Goal: Complete application form

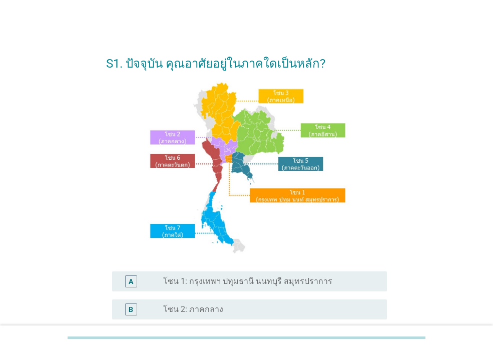
scroll to position [100, 0]
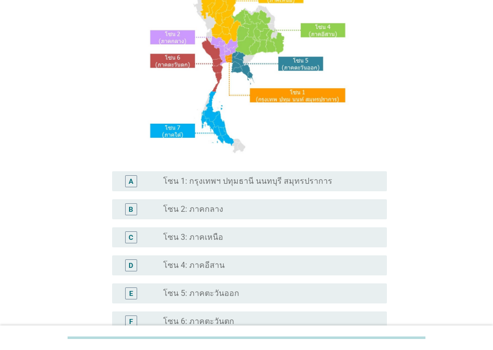
click at [245, 209] on div "radio_button_unchecked โซน 2: ภาคกลาง" at bounding box center [267, 209] width 208 height 10
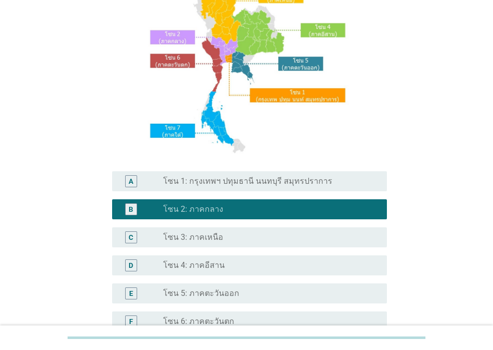
scroll to position [238, 0]
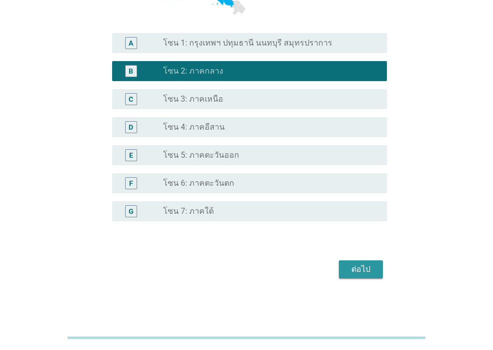
click at [352, 273] on div "ต่อไป" at bounding box center [361, 269] width 28 height 12
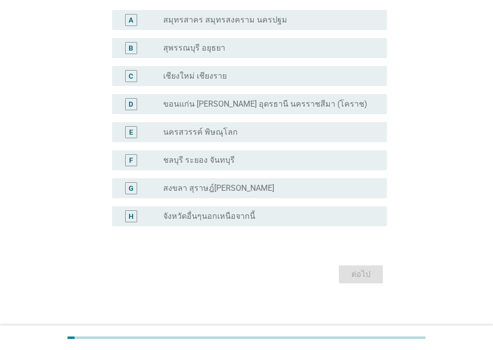
scroll to position [84, 0]
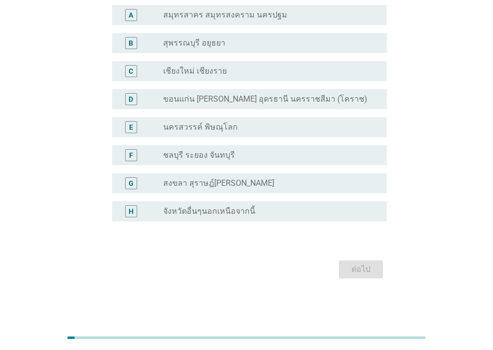
click at [274, 210] on div "radio_button_unchecked จังหวัดอื่นๆนอกเหนือจากนี้" at bounding box center [267, 211] width 208 height 10
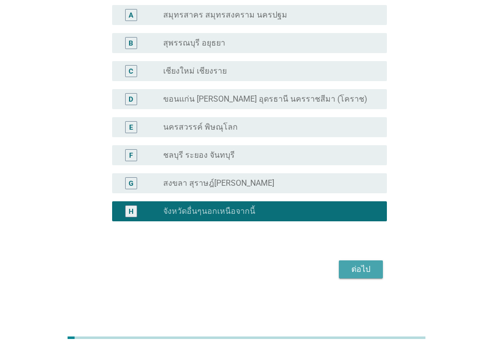
click at [367, 265] on div "ต่อไป" at bounding box center [361, 269] width 28 height 12
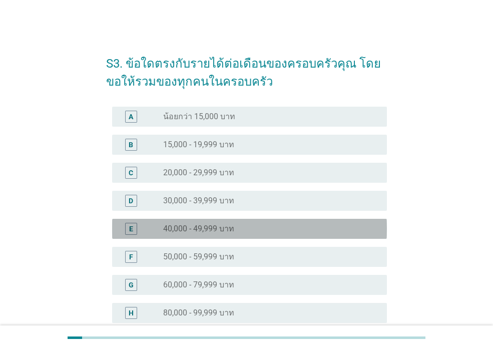
click at [312, 226] on div "radio_button_unchecked 40,000 - 49,999 บาท" at bounding box center [267, 229] width 208 height 10
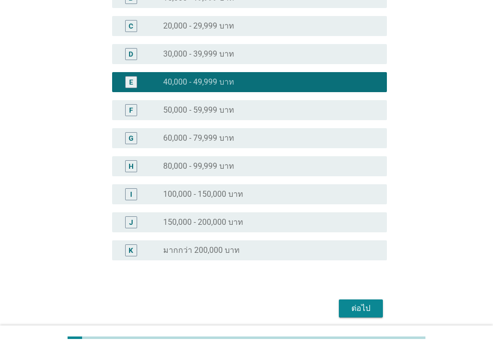
scroll to position [150, 0]
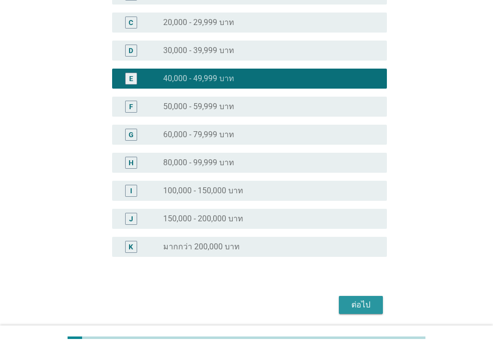
click at [357, 299] on div "ต่อไป" at bounding box center [361, 305] width 28 height 12
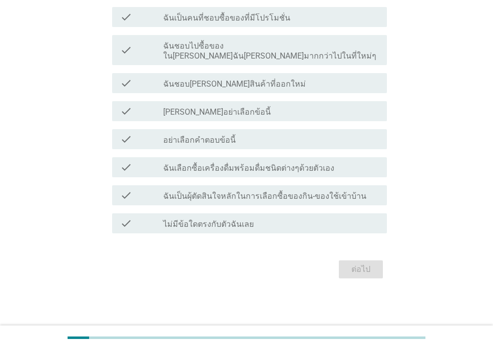
scroll to position [0, 0]
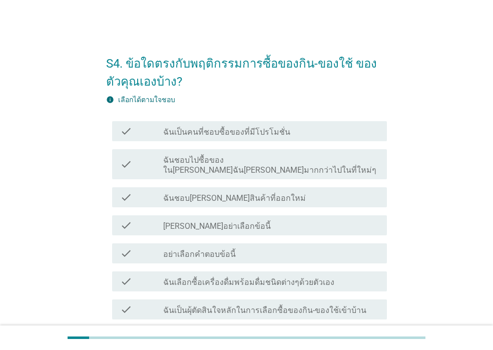
click at [319, 124] on div "check check_box_outline_blank ฉันเป็นคนที่ชอบซื้อของที่มีโปรโมชั่น" at bounding box center [249, 131] width 275 height 20
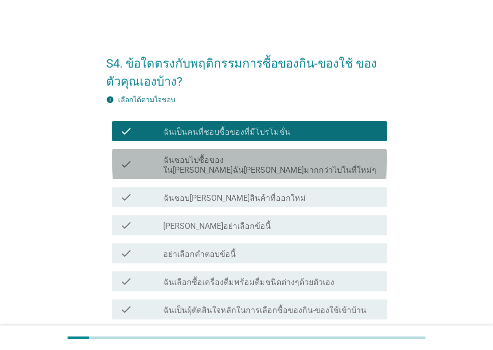
click at [317, 160] on label "ฉันชอบไปซื้อของใน[PERSON_NAME]ฉัน[PERSON_NAME]มากกว่าไปในที่ใหม่ๆ" at bounding box center [271, 165] width 216 height 20
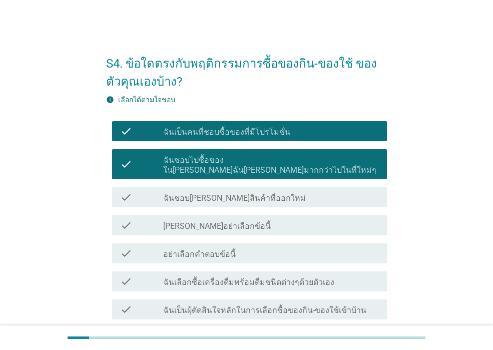
click at [308, 191] on div "check_box_outline_blank ฉันชอบ[PERSON_NAME]สินค้าที่ออกใหม่" at bounding box center [271, 197] width 216 height 12
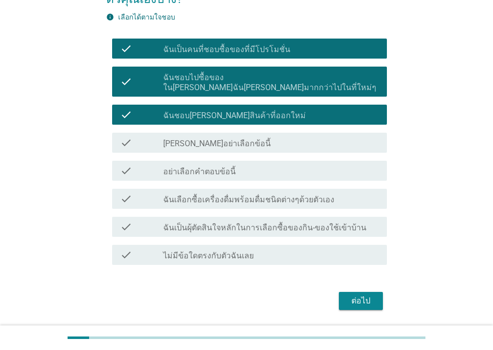
scroll to position [100, 0]
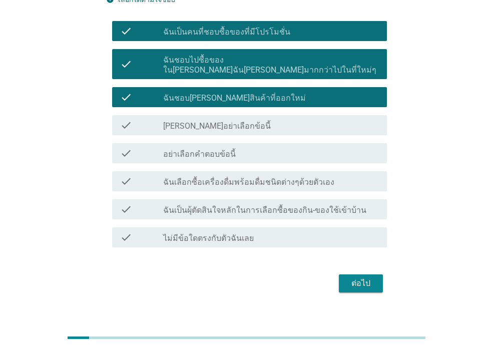
click at [341, 275] on button "ต่อไป" at bounding box center [361, 283] width 44 height 18
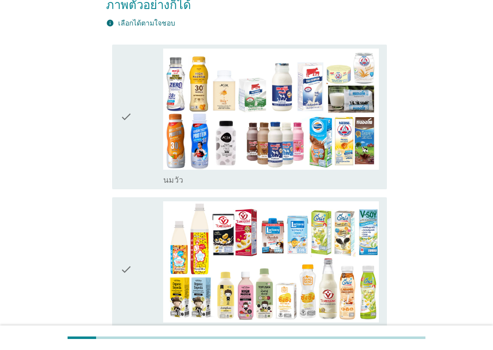
scroll to position [150, 0]
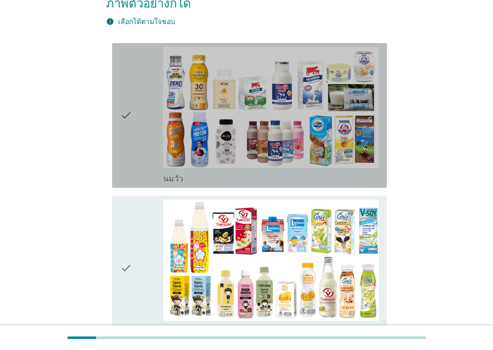
click at [244, 172] on div "check_box_outline_blank [PERSON_NAME]" at bounding box center [271, 178] width 216 height 12
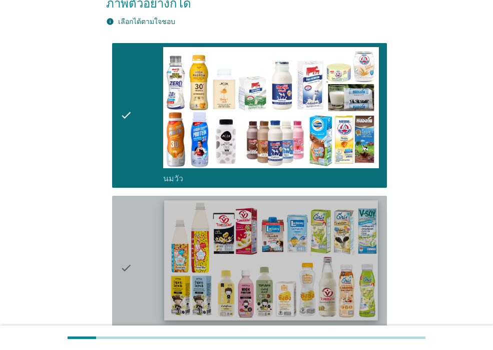
click at [242, 209] on img at bounding box center [270, 260] width 213 height 120
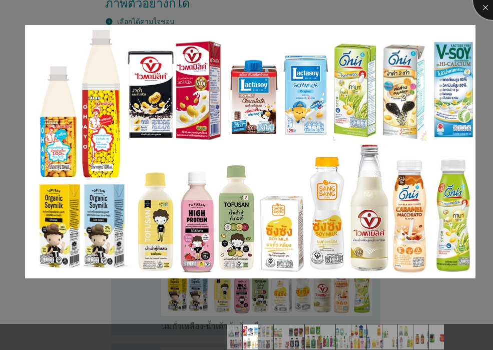
click at [482, 9] on div at bounding box center [493, 0] width 40 height 40
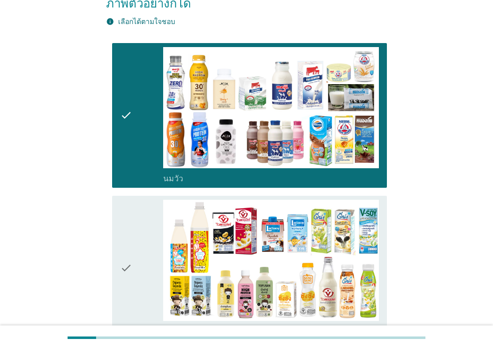
click at [126, 263] on icon "check" at bounding box center [126, 268] width 12 height 137
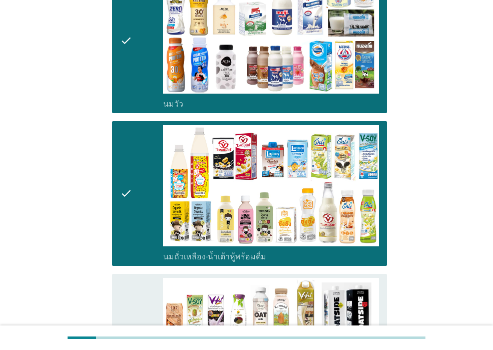
scroll to position [350, 0]
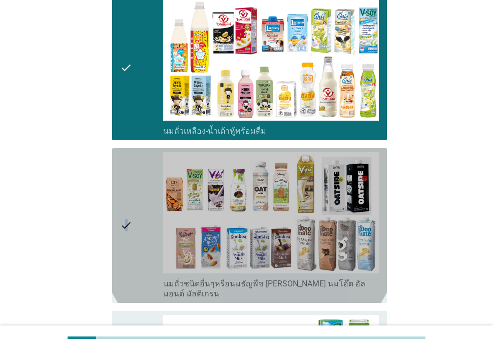
click at [127, 235] on icon "check" at bounding box center [126, 225] width 12 height 147
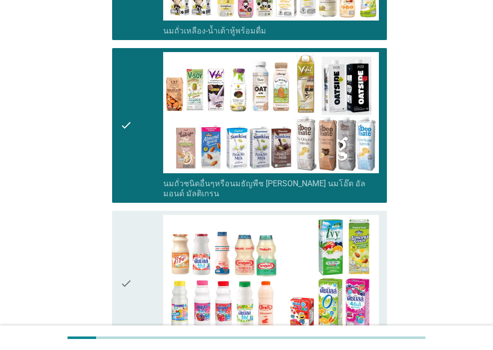
click at [127, 235] on icon "check" at bounding box center [126, 283] width 12 height 137
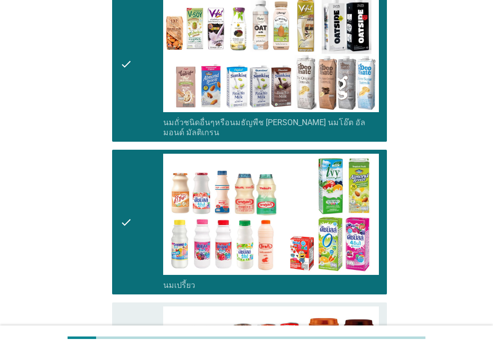
scroll to position [601, 0]
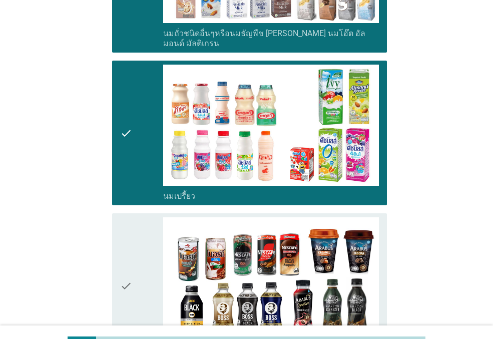
click at [127, 235] on icon "check" at bounding box center [126, 285] width 12 height 137
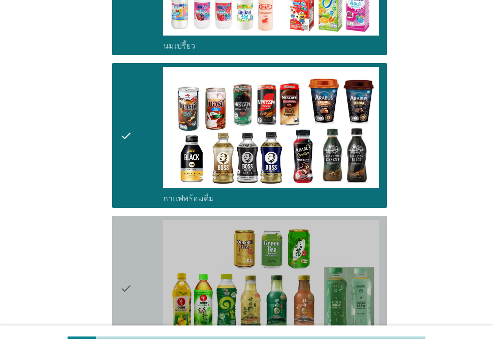
click at [127, 235] on icon "check" at bounding box center [126, 288] width 12 height 137
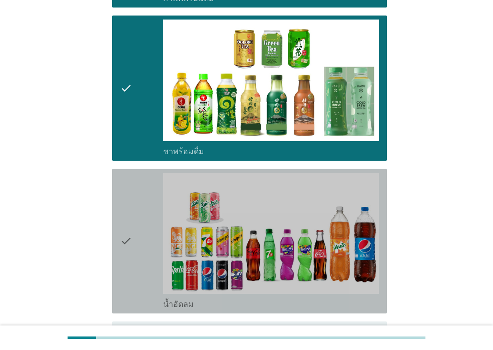
click at [127, 235] on icon "check" at bounding box center [126, 241] width 12 height 137
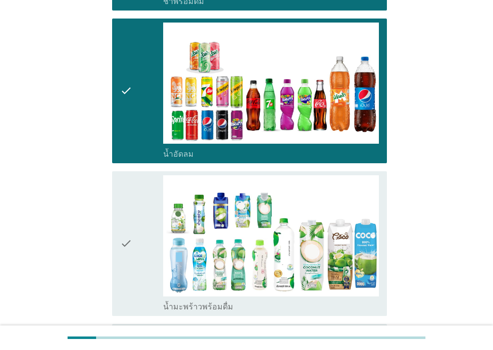
click at [127, 235] on icon "check" at bounding box center [126, 243] width 12 height 137
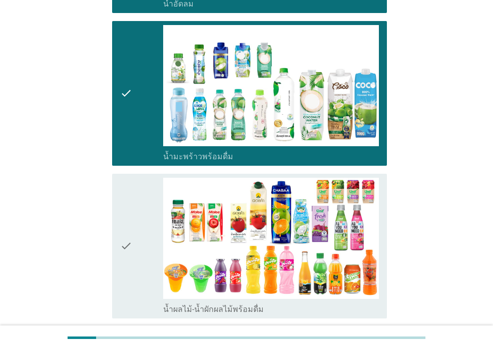
click at [127, 235] on icon "check" at bounding box center [126, 246] width 12 height 137
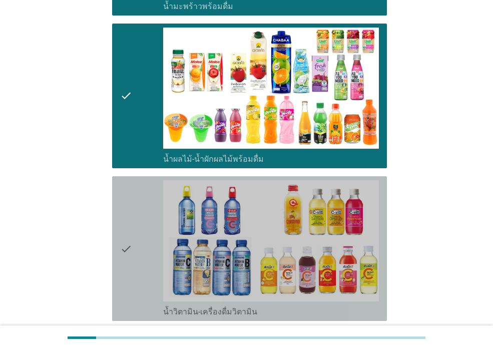
click at [127, 235] on icon "check" at bounding box center [126, 248] width 12 height 137
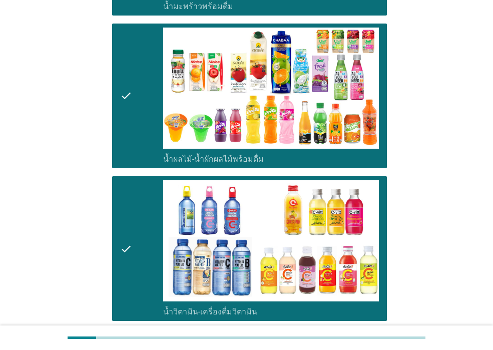
scroll to position [1552, 0]
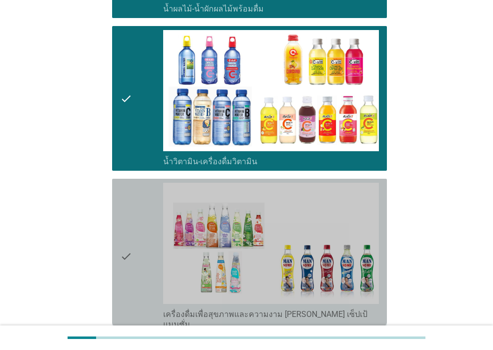
click at [127, 235] on icon "check" at bounding box center [126, 256] width 12 height 147
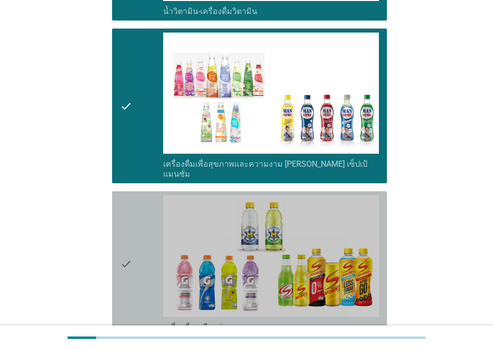
click at [127, 235] on icon "check" at bounding box center [126, 263] width 12 height 137
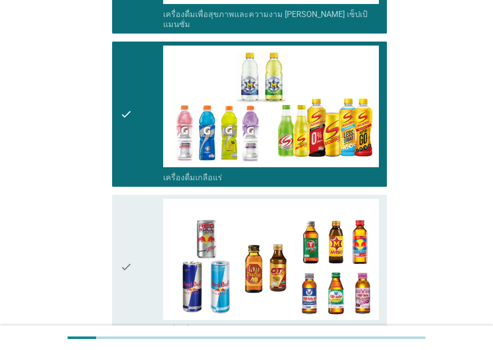
scroll to position [1852, 0]
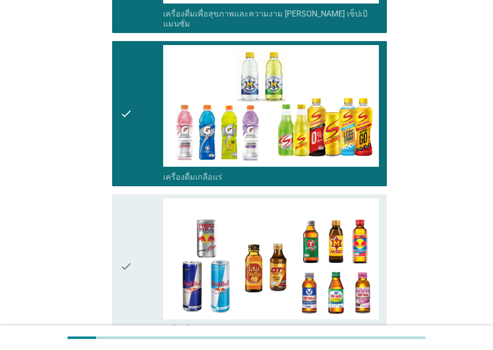
click at [127, 235] on icon "check" at bounding box center [126, 266] width 12 height 137
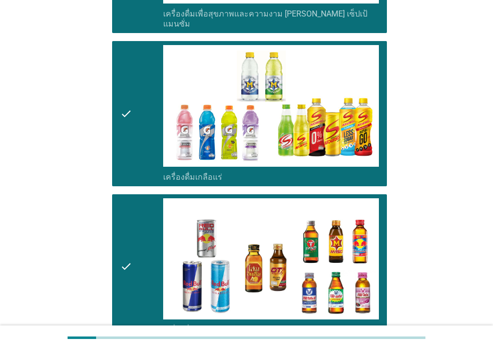
scroll to position [2002, 0]
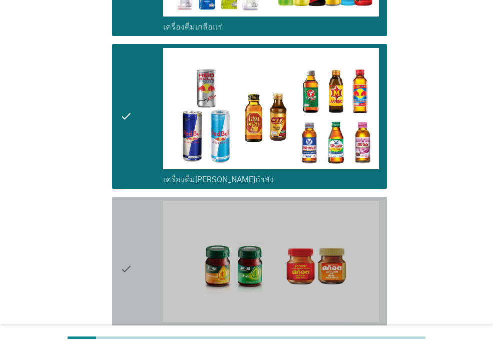
click at [127, 235] on icon "check" at bounding box center [126, 269] width 12 height 137
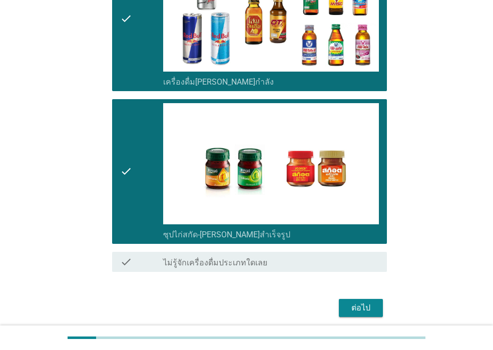
scroll to position [2101, 0]
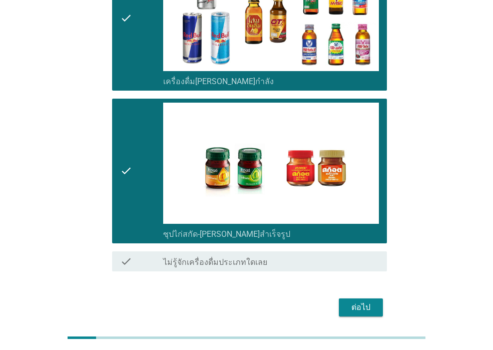
click at [356, 301] on div "ต่อไป" at bounding box center [361, 307] width 28 height 12
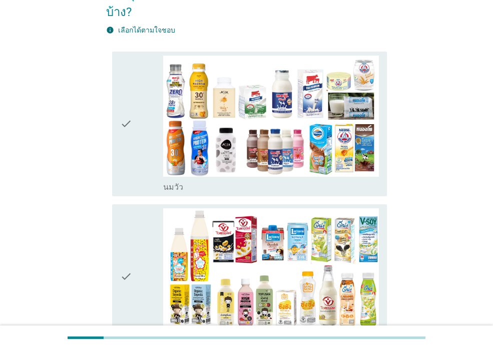
scroll to position [100, 0]
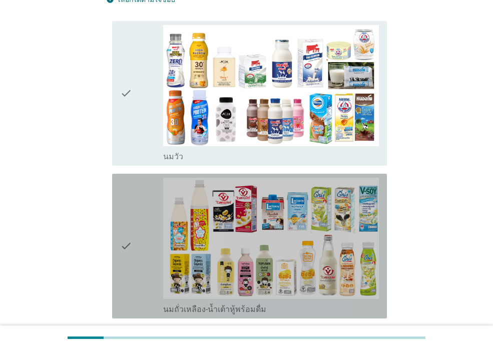
click at [147, 198] on div "check" at bounding box center [141, 246] width 43 height 137
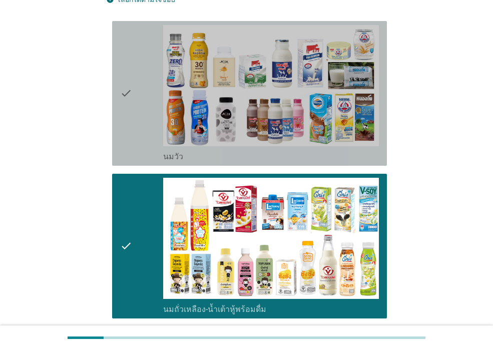
click at [135, 132] on div "check" at bounding box center [141, 93] width 43 height 137
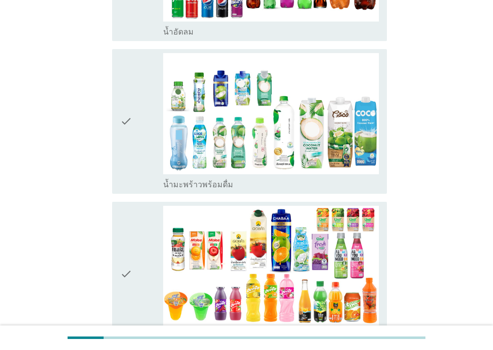
scroll to position [1302, 0]
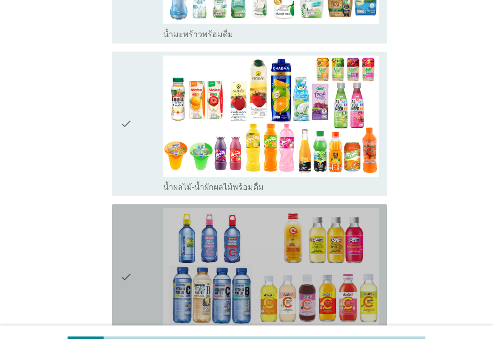
drag, startPoint x: 162, startPoint y: 248, endPoint x: 162, endPoint y: 243, distance: 5.0
click at [162, 247] on div "check" at bounding box center [141, 276] width 43 height 137
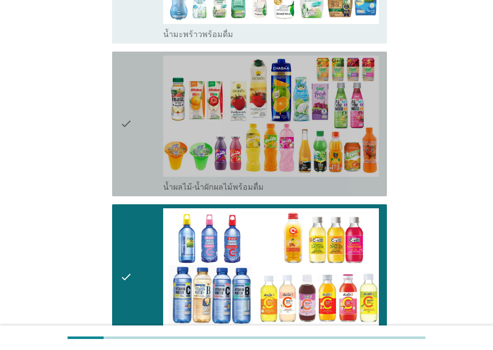
click at [146, 160] on div "check" at bounding box center [141, 124] width 43 height 137
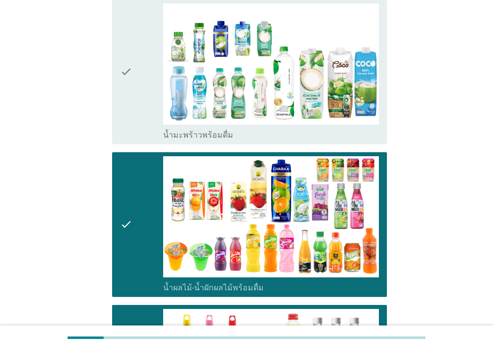
scroll to position [1101, 0]
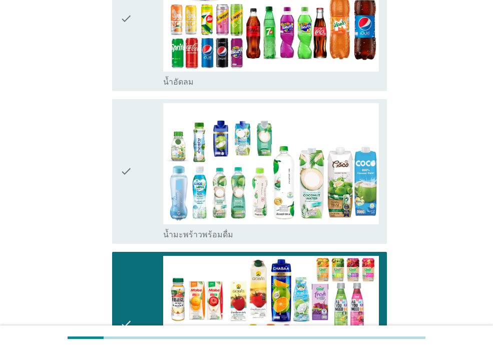
click at [145, 158] on div "check" at bounding box center [141, 171] width 43 height 137
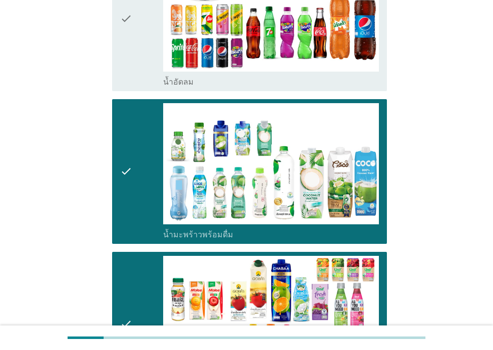
click at [145, 44] on div "check" at bounding box center [141, 18] width 43 height 137
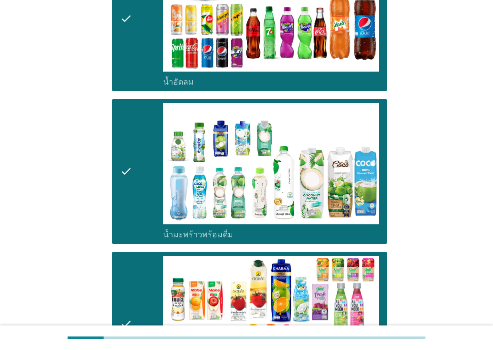
scroll to position [851, 0]
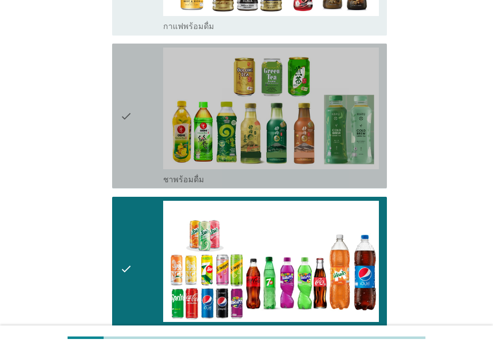
click at [147, 48] on div "check" at bounding box center [141, 116] width 43 height 137
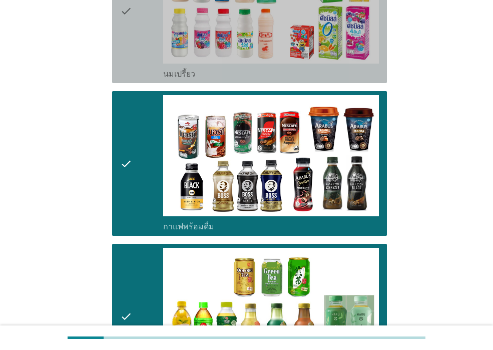
click at [154, 20] on div "check" at bounding box center [141, 10] width 43 height 137
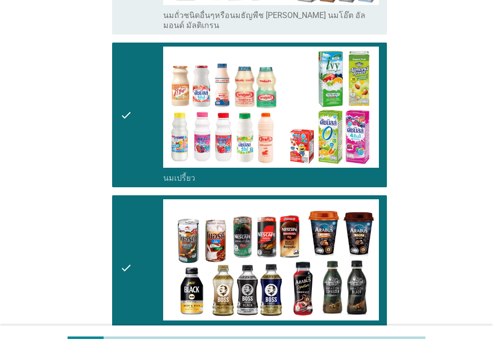
scroll to position [451, 0]
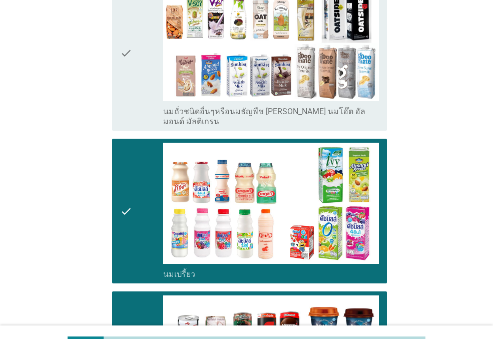
click at [154, 20] on div "check" at bounding box center [141, 53] width 43 height 147
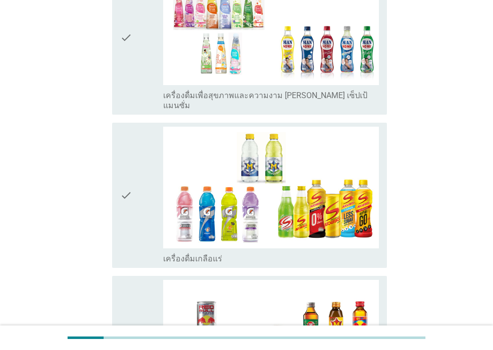
scroll to position [1702, 0]
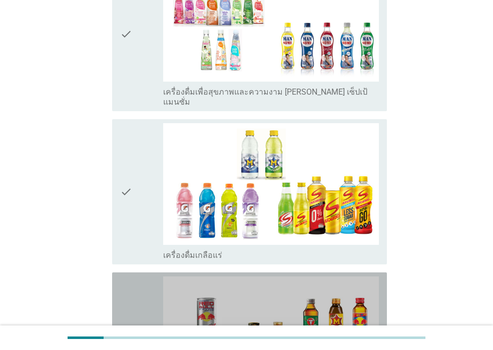
drag, startPoint x: 136, startPoint y: 256, endPoint x: 134, endPoint y: 229, distance: 26.6
click at [137, 276] on div "check" at bounding box center [141, 344] width 43 height 137
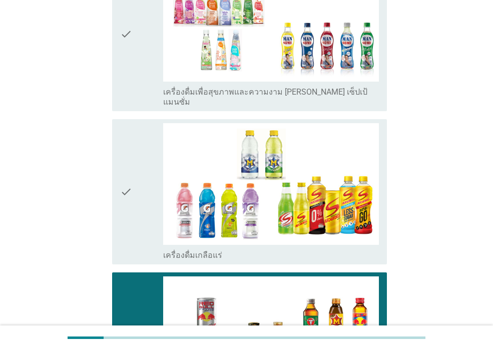
click at [131, 187] on icon "check" at bounding box center [126, 191] width 12 height 137
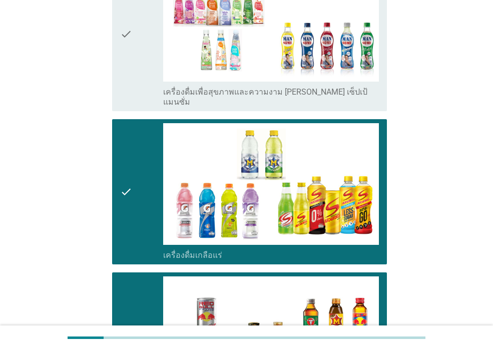
click at [139, 71] on div "check check_box_outline_blank เครื่องดื่มเพื่อสุขภาพและความงาม [PERSON_NAME] เซ…" at bounding box center [249, 33] width 275 height 155
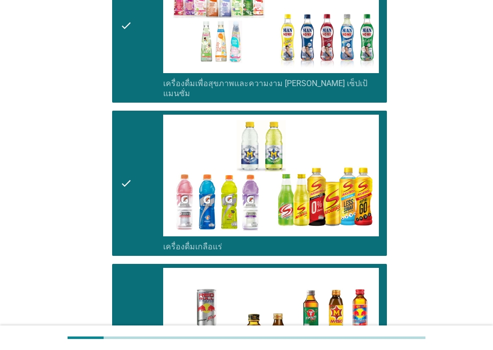
scroll to position [1952, 0]
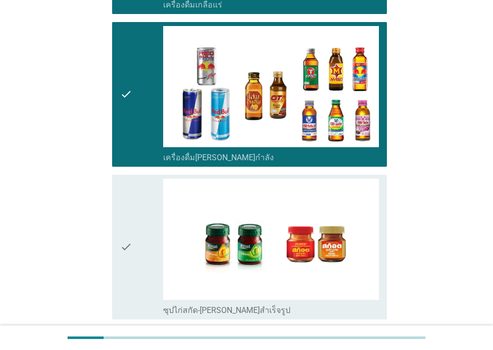
click at [125, 250] on icon "check" at bounding box center [126, 247] width 12 height 137
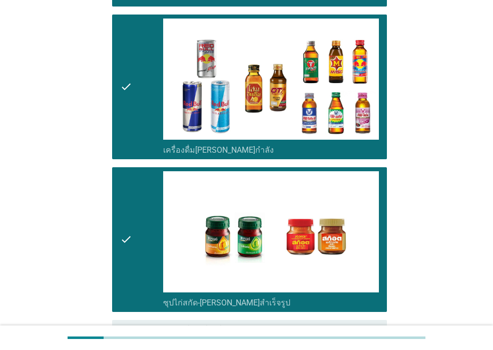
scroll to position [2028, 0]
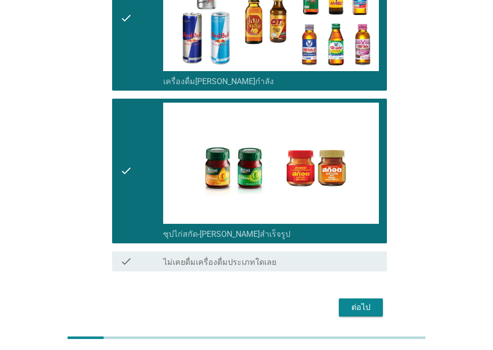
click at [350, 301] on div "ต่อไป" at bounding box center [361, 307] width 28 height 12
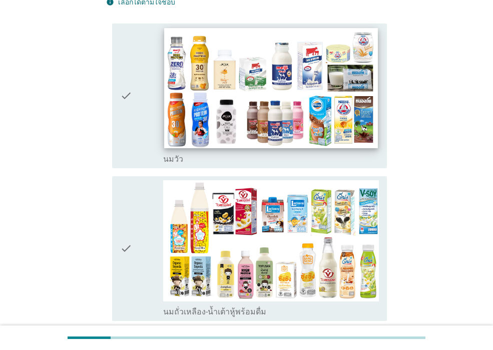
scroll to position [100, 0]
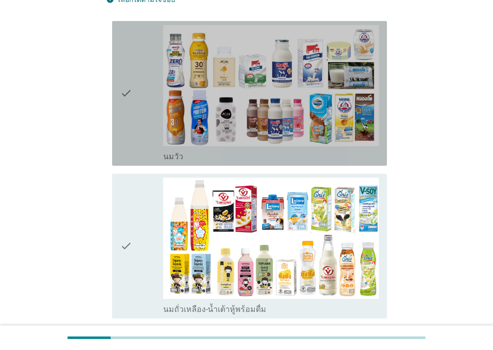
click at [114, 143] on div "check check_box_outline_blank [PERSON_NAME]" at bounding box center [249, 93] width 275 height 145
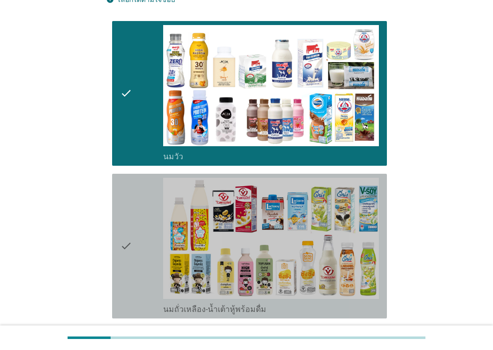
click at [126, 238] on icon "check" at bounding box center [126, 246] width 12 height 137
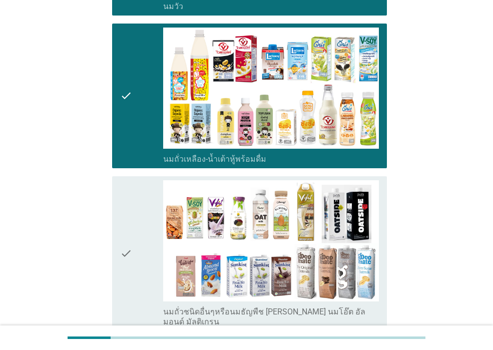
click at [126, 241] on icon "check" at bounding box center [126, 253] width 12 height 147
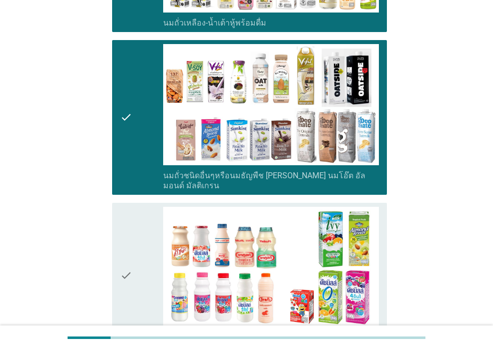
scroll to position [451, 0]
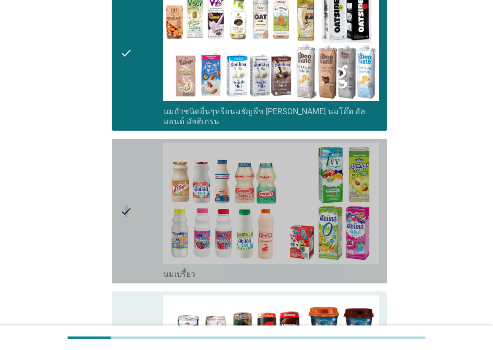
click at [127, 241] on icon "check" at bounding box center [126, 211] width 12 height 137
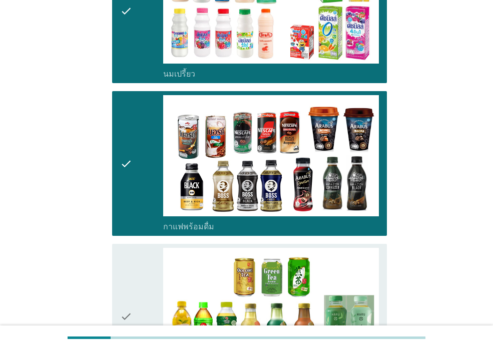
click at [130, 309] on icon "check" at bounding box center [126, 316] width 12 height 137
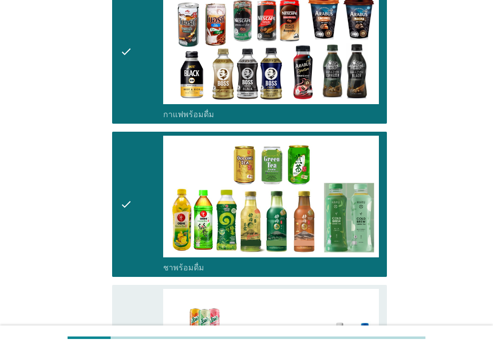
scroll to position [901, 0]
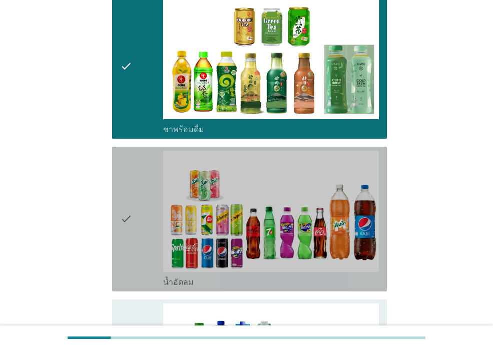
click at [136, 266] on div "check" at bounding box center [141, 219] width 43 height 137
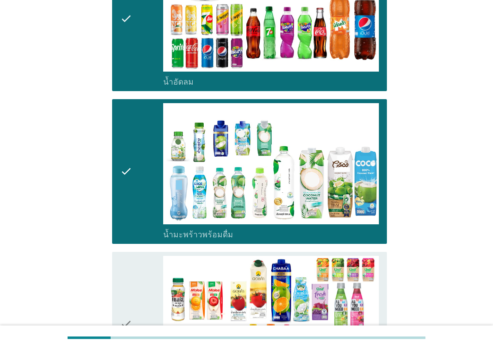
click at [136, 293] on div "check" at bounding box center [141, 324] width 43 height 137
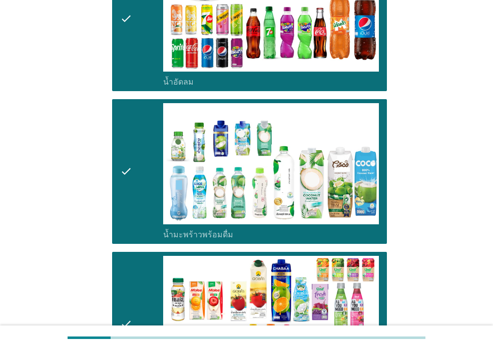
scroll to position [1302, 0]
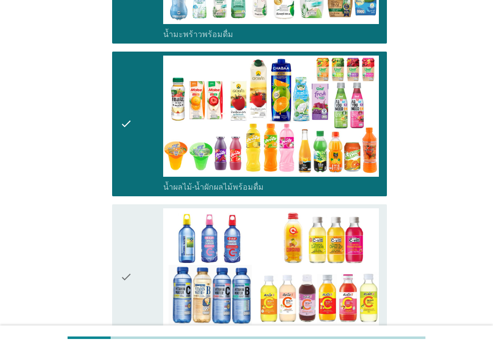
click at [136, 293] on div "check" at bounding box center [141, 276] width 43 height 137
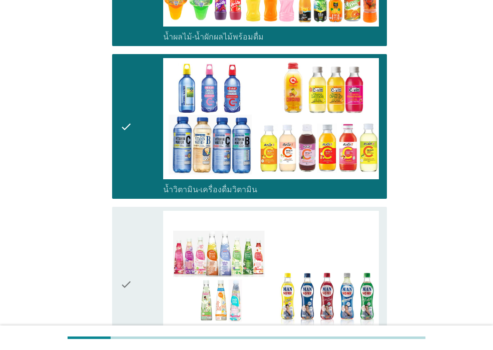
click at [136, 293] on div "check" at bounding box center [141, 284] width 43 height 147
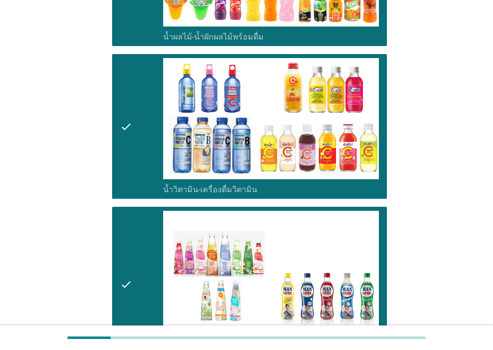
scroll to position [1652, 0]
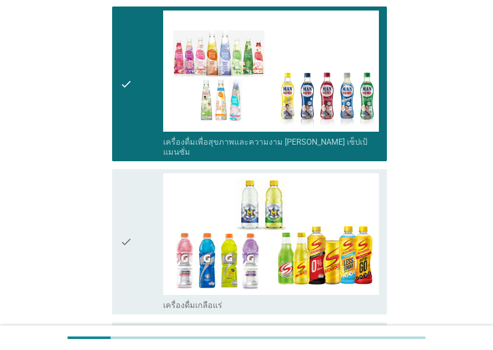
click at [136, 293] on div "check check_box_outline_blank เครื่องดื่มเกลือแร่" at bounding box center [249, 241] width 275 height 145
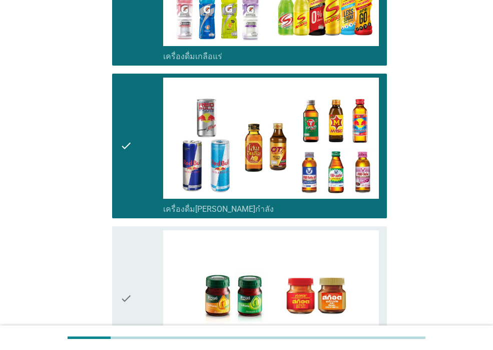
scroll to position [1902, 0]
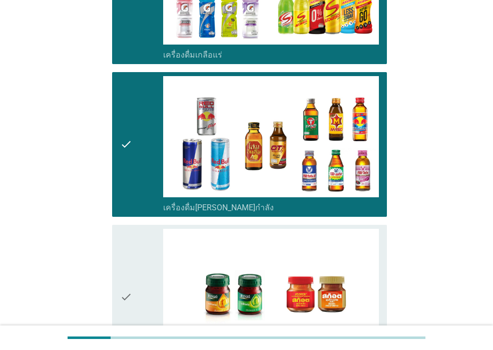
click at [135, 304] on div "check" at bounding box center [141, 297] width 43 height 137
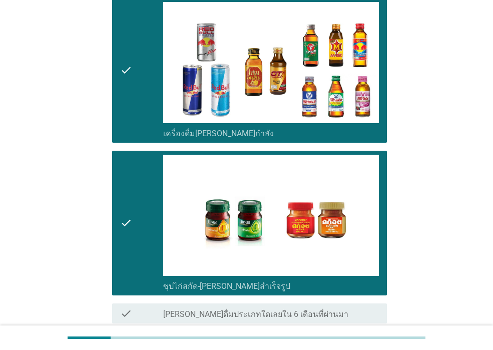
scroll to position [2046, 0]
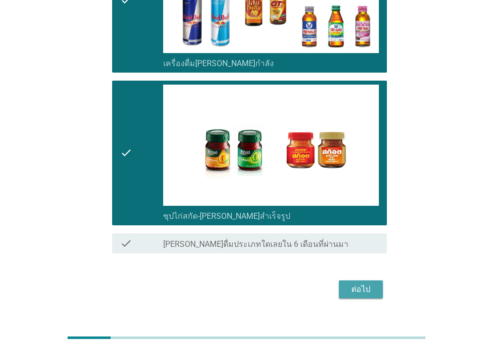
click at [361, 283] on div "ต่อไป" at bounding box center [361, 289] width 28 height 12
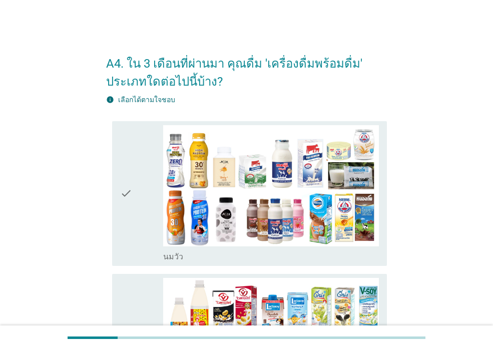
click at [134, 201] on div "check" at bounding box center [141, 193] width 43 height 137
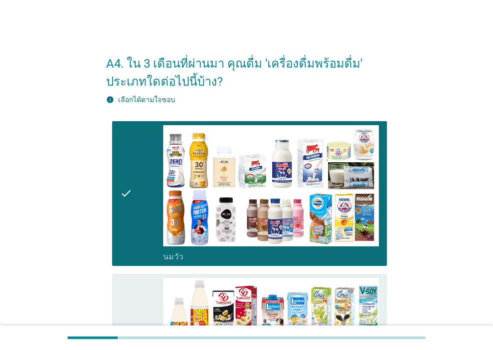
click at [135, 286] on div "check" at bounding box center [141, 346] width 43 height 137
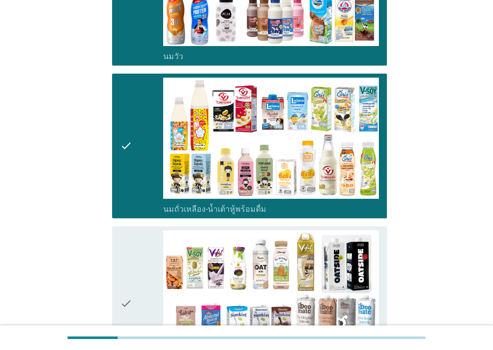
click at [135, 286] on div "check" at bounding box center [141, 303] width 43 height 147
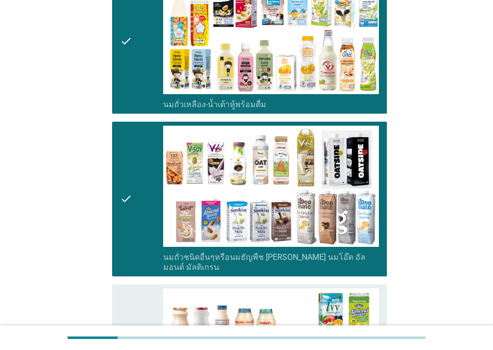
scroll to position [451, 0]
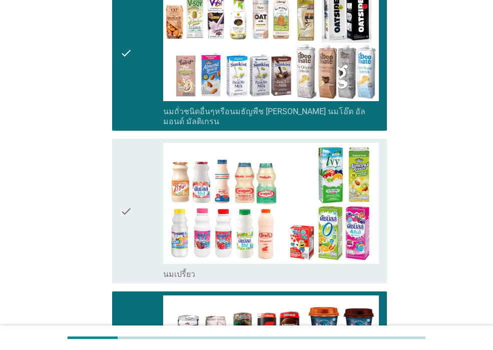
click at [136, 264] on div "check" at bounding box center [141, 211] width 43 height 137
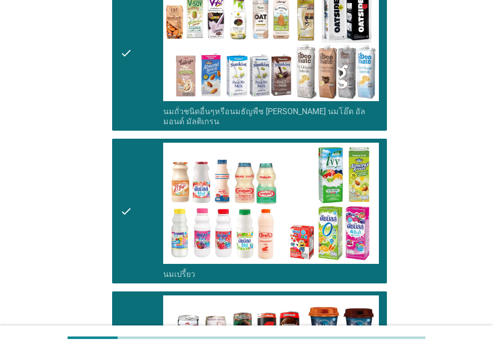
scroll to position [601, 0]
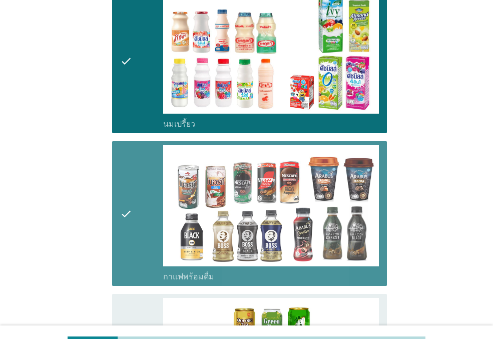
click at [136, 264] on div "check" at bounding box center [141, 213] width 43 height 137
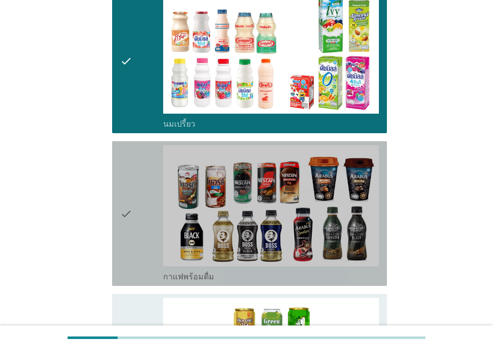
click at [136, 264] on div "check" at bounding box center [141, 213] width 43 height 137
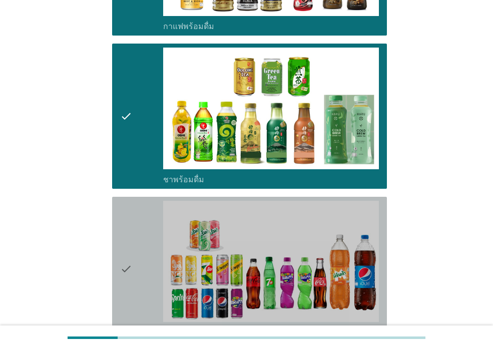
click at [134, 297] on div "check" at bounding box center [141, 269] width 43 height 137
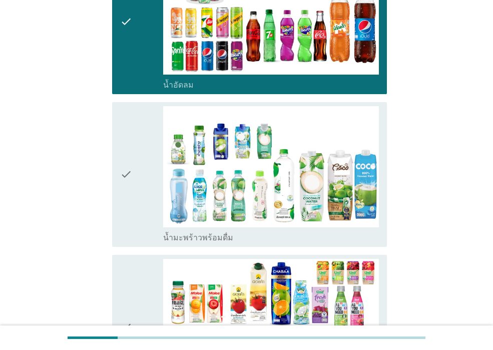
scroll to position [1101, 0]
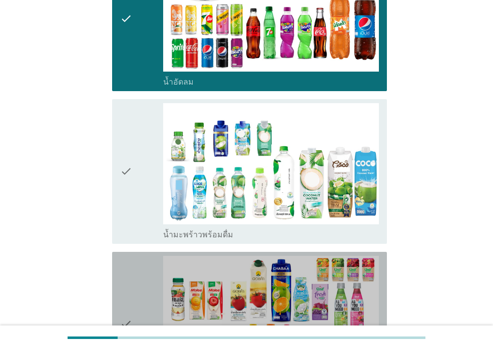
click at [134, 297] on div "check" at bounding box center [141, 324] width 43 height 137
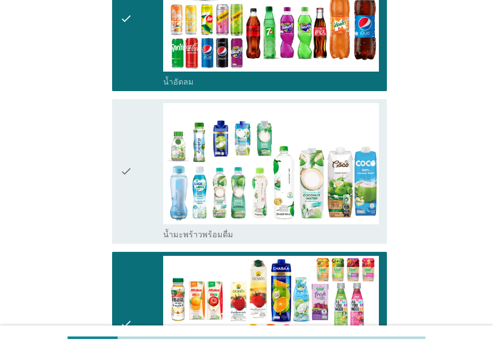
click at [144, 198] on div "check" at bounding box center [141, 171] width 43 height 137
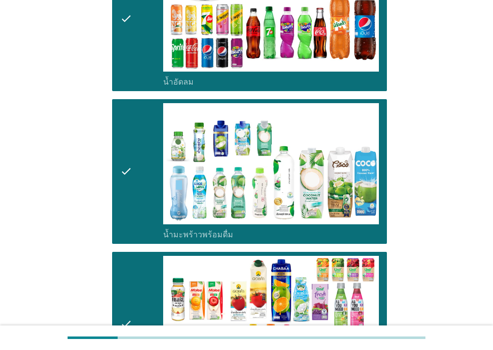
scroll to position [1302, 0]
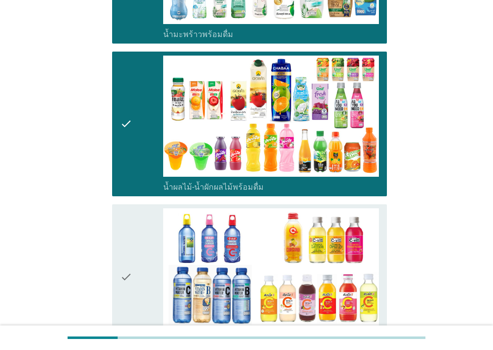
click at [143, 243] on div "check" at bounding box center [141, 276] width 43 height 137
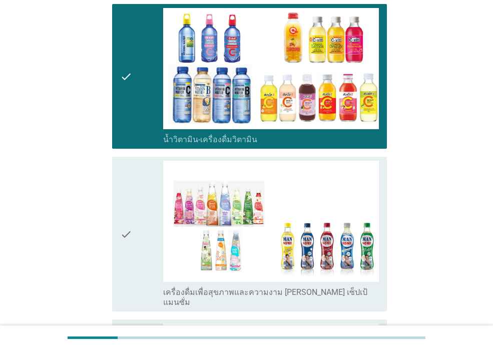
click at [143, 243] on div "check" at bounding box center [141, 234] width 43 height 147
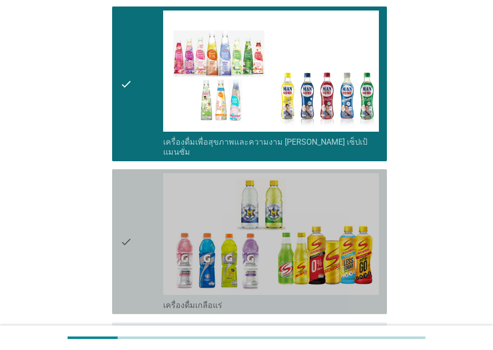
click at [143, 243] on div "check" at bounding box center [141, 241] width 43 height 137
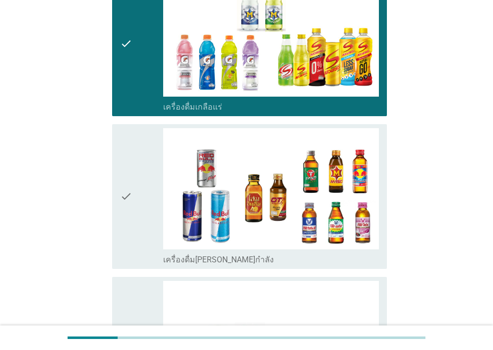
scroll to position [1852, 0]
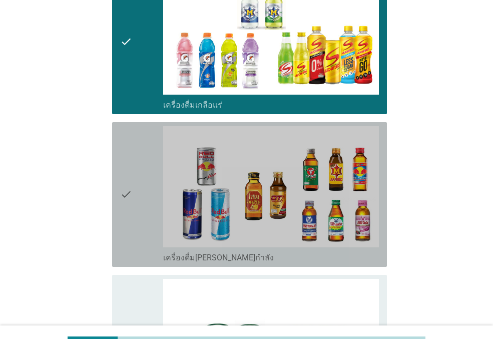
click at [143, 244] on div "check check_box_outline_blank เครื่องดื่ม[PERSON_NAME]กำลัง" at bounding box center [249, 194] width 275 height 145
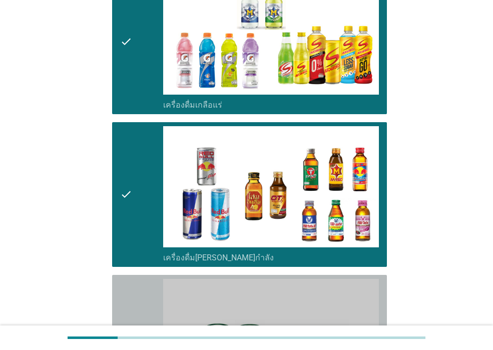
click at [141, 279] on div "check" at bounding box center [141, 347] width 43 height 137
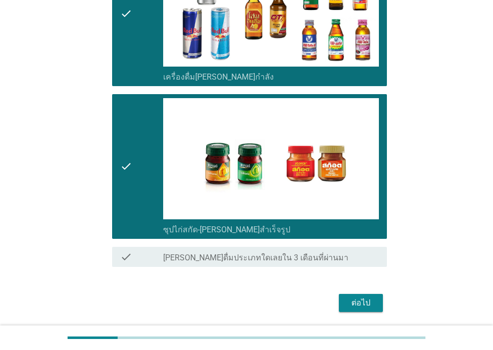
scroll to position [2046, 0]
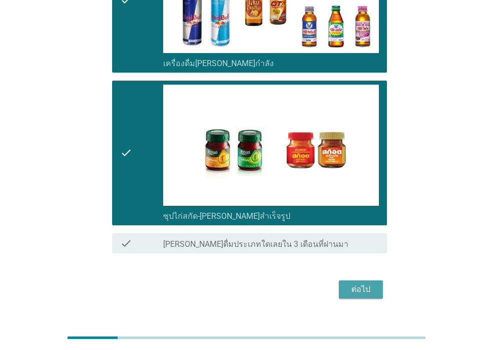
click at [347, 283] on div "ต่อไป" at bounding box center [361, 289] width 28 height 12
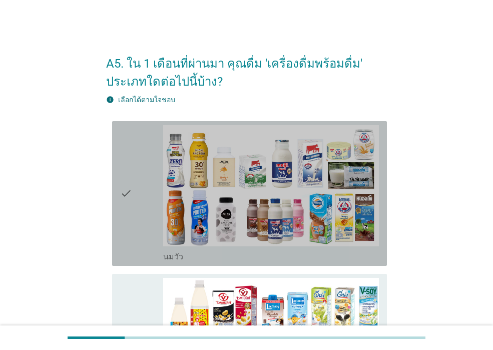
click at [153, 235] on div "check" at bounding box center [141, 193] width 43 height 137
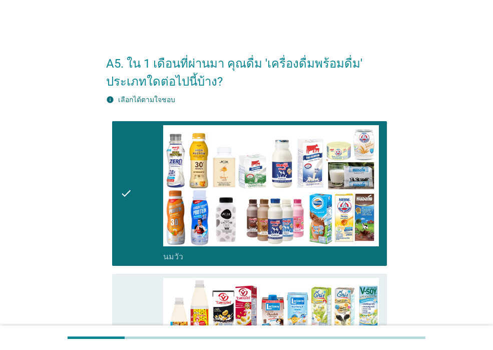
click at [146, 288] on div "check" at bounding box center [141, 346] width 43 height 137
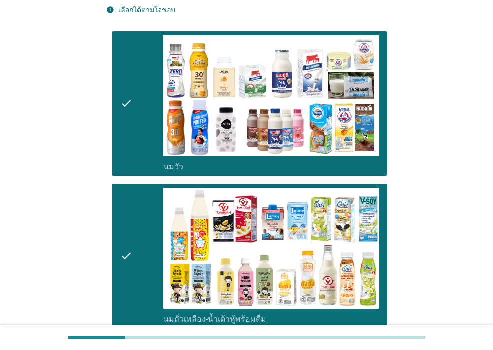
scroll to position [200, 0]
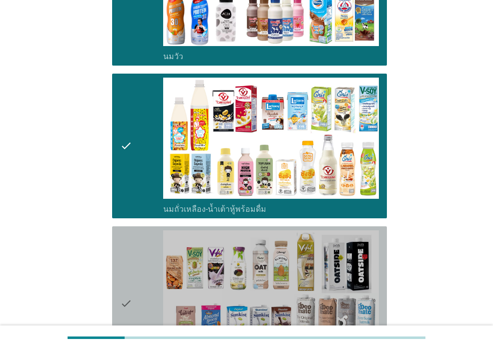
click at [145, 287] on div "check" at bounding box center [141, 303] width 43 height 147
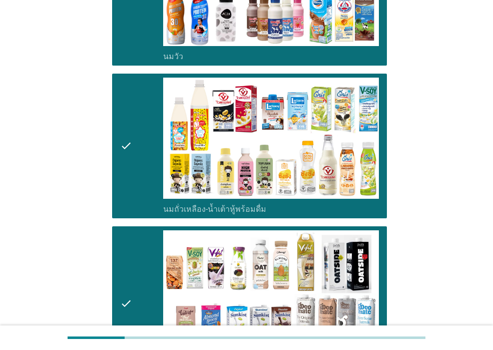
scroll to position [451, 0]
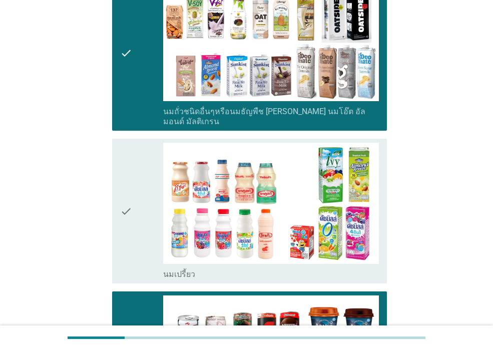
click at [145, 267] on div "check" at bounding box center [141, 211] width 43 height 137
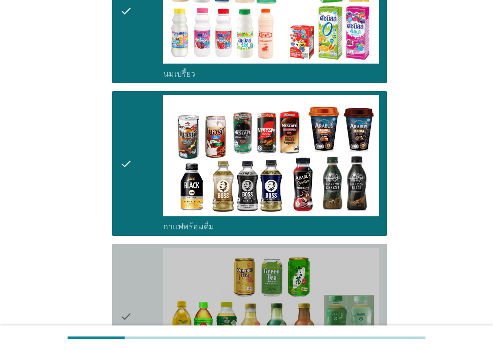
click at [145, 267] on div "check" at bounding box center [141, 316] width 43 height 137
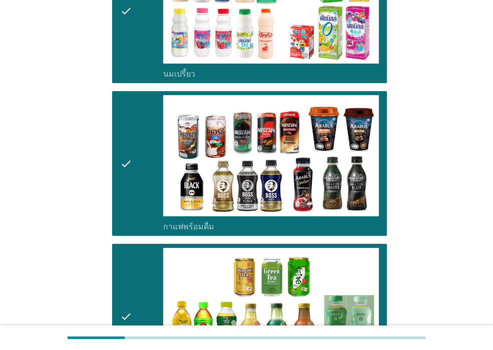
scroll to position [901, 0]
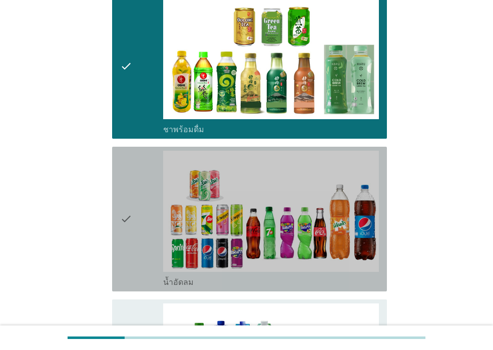
click at [145, 267] on div "check" at bounding box center [141, 219] width 43 height 137
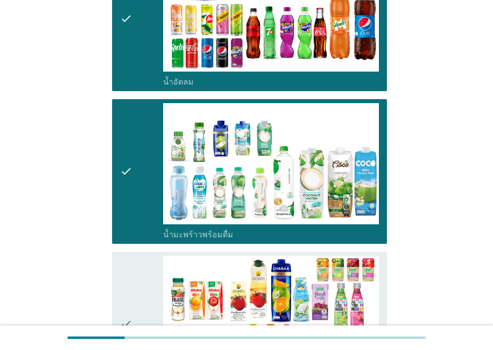
click at [144, 289] on div "check" at bounding box center [141, 324] width 43 height 137
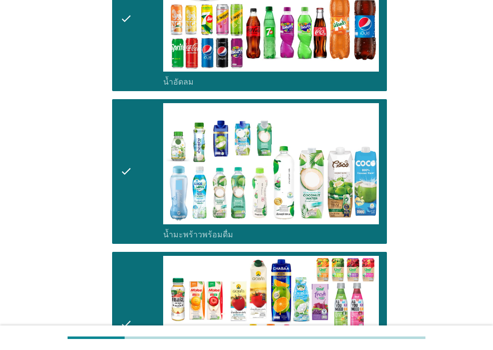
scroll to position [1352, 0]
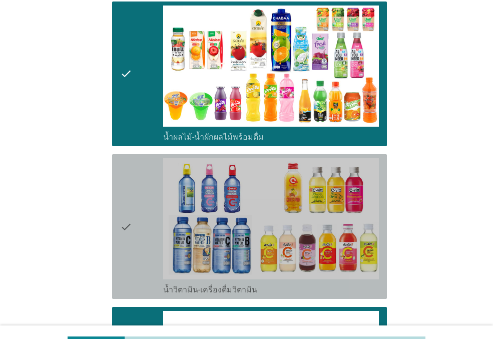
click at [145, 275] on div "check" at bounding box center [141, 226] width 43 height 137
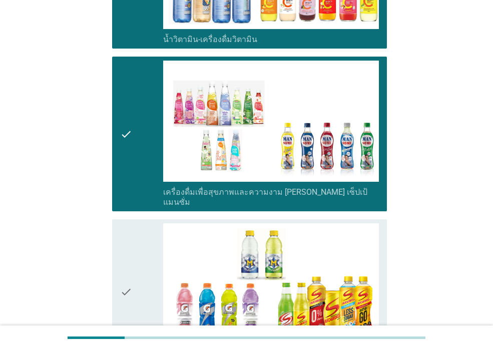
click at [145, 274] on div "check" at bounding box center [141, 291] width 43 height 137
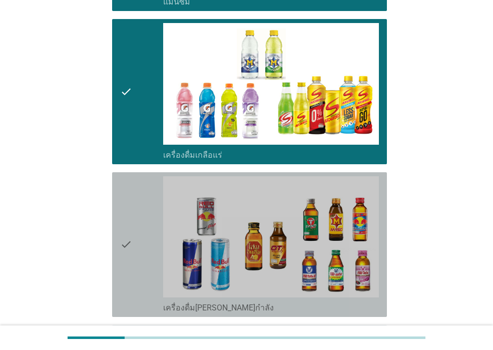
click at [145, 274] on div "check" at bounding box center [141, 244] width 43 height 137
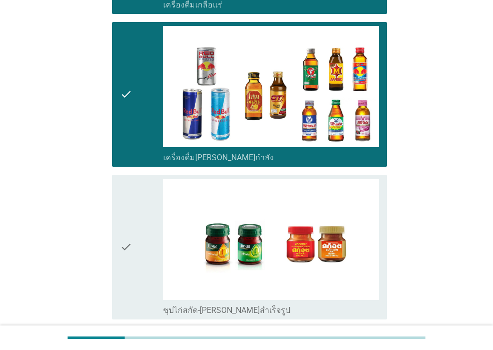
click at [145, 274] on div "check" at bounding box center [141, 247] width 43 height 137
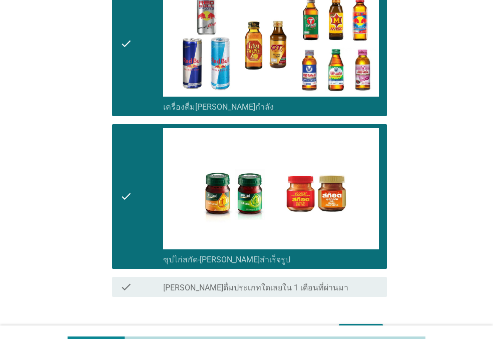
scroll to position [2046, 0]
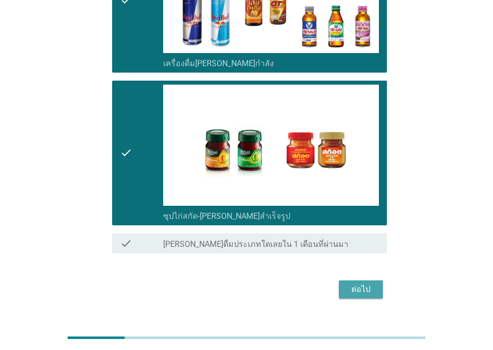
click at [343, 280] on button "ต่อไป" at bounding box center [361, 289] width 44 height 18
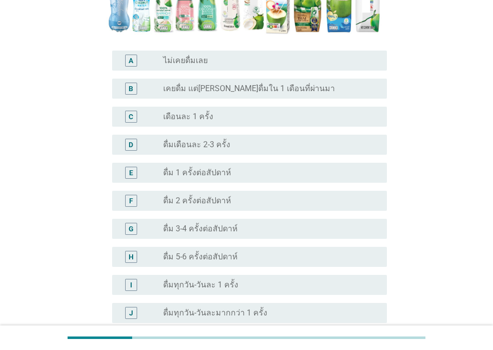
scroll to position [300, 0]
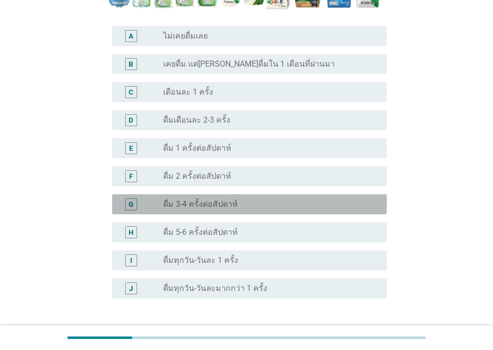
click at [252, 198] on div "radio_button_unchecked ดื่ม 3-4 ครั้งต่อสัปดาห์" at bounding box center [271, 204] width 216 height 12
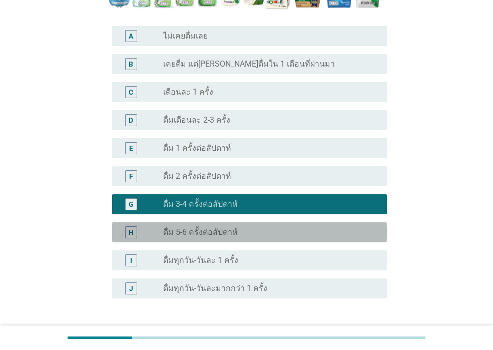
click at [260, 227] on div "radio_button_unchecked ดื่ม 5-6 ครั้งต่อสัปดาห์" at bounding box center [267, 232] width 208 height 10
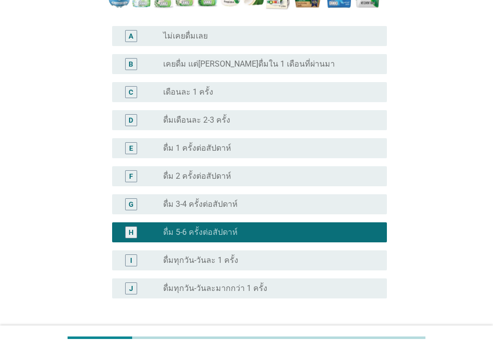
click at [349, 337] on button "ต่อไป" at bounding box center [361, 346] width 44 height 18
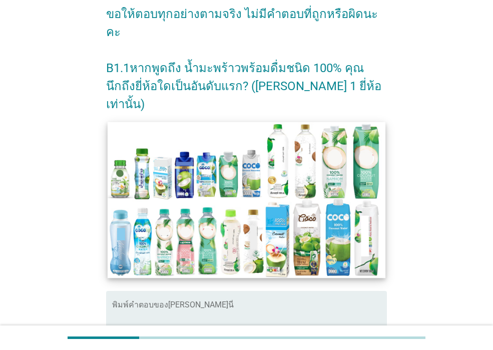
scroll to position [150, 0]
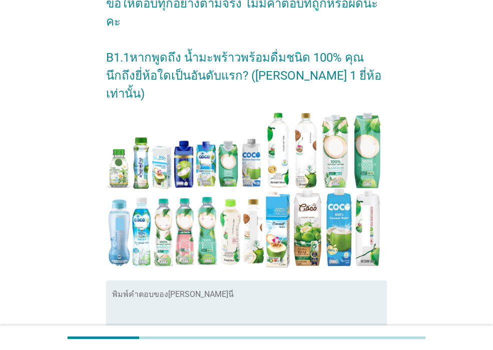
click at [279, 292] on textarea "พิมพ์คำตอบของคุณ ที่นี่" at bounding box center [249, 318] width 275 height 53
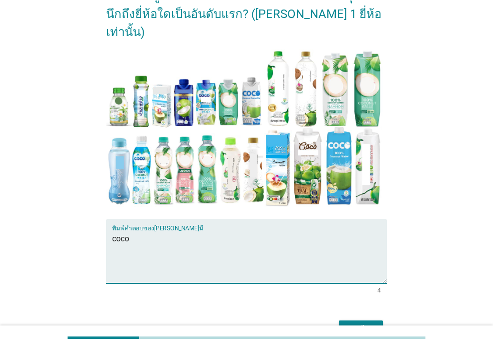
scroll to position [218, 0]
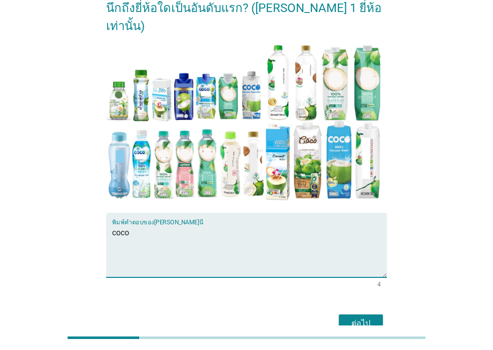
type textarea "coco"
click at [341, 314] on button "ต่อไป" at bounding box center [361, 323] width 44 height 18
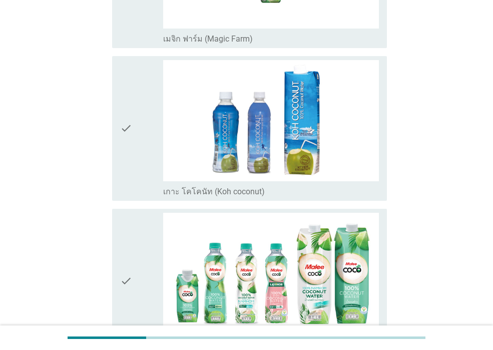
scroll to position [0, 0]
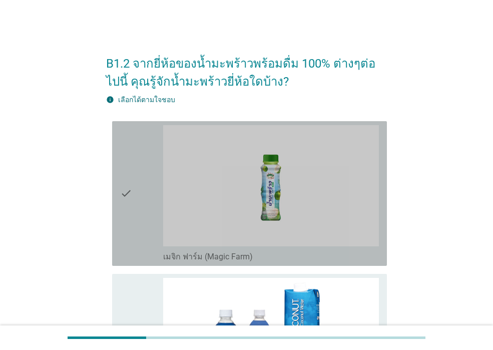
click at [134, 204] on div "check" at bounding box center [141, 193] width 43 height 137
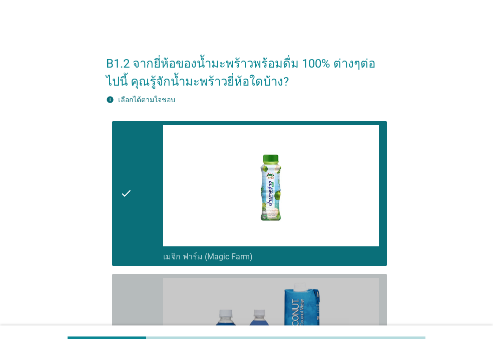
click at [128, 284] on icon "check" at bounding box center [126, 346] width 12 height 137
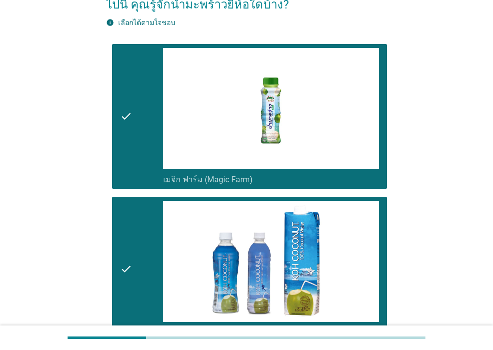
scroll to position [200, 0]
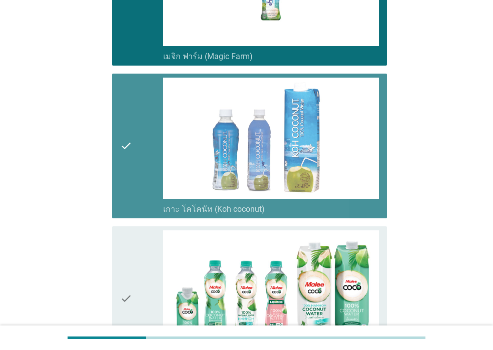
click at [127, 195] on icon "check" at bounding box center [126, 146] width 12 height 137
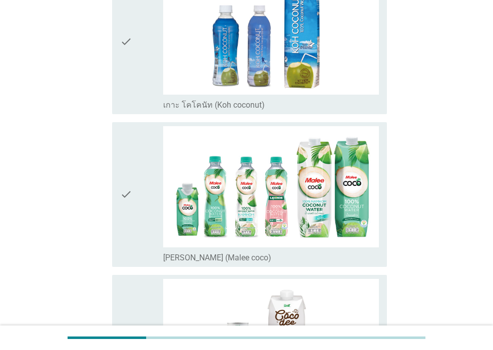
scroll to position [350, 0]
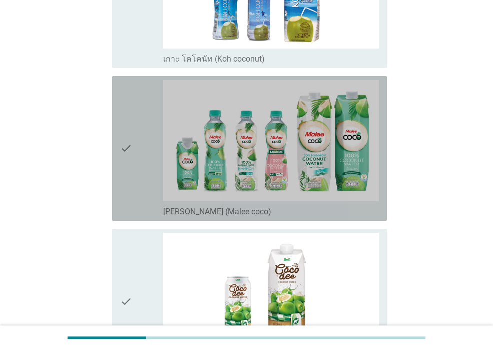
click at [125, 198] on icon "check" at bounding box center [126, 148] width 12 height 137
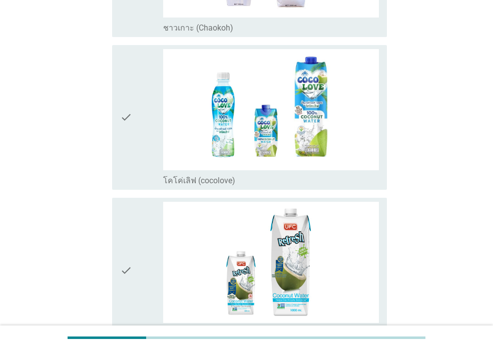
scroll to position [1302, 0]
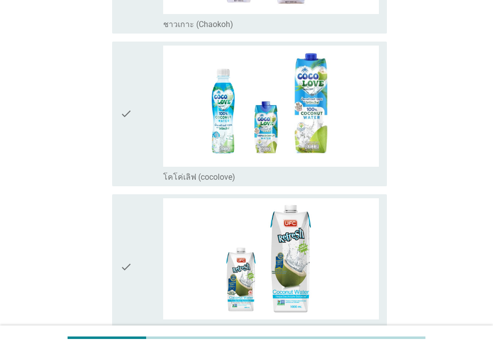
click at [118, 145] on div "check check_box_outline_blank โคโค่เลิฟ (cocolove)" at bounding box center [249, 114] width 275 height 145
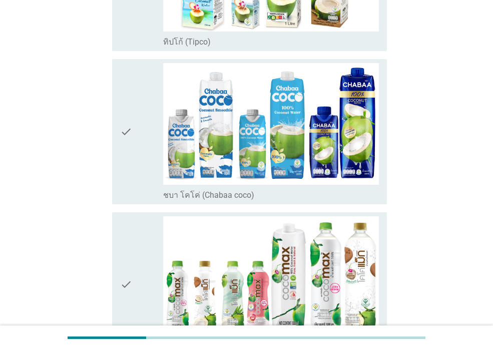
scroll to position [1752, 0]
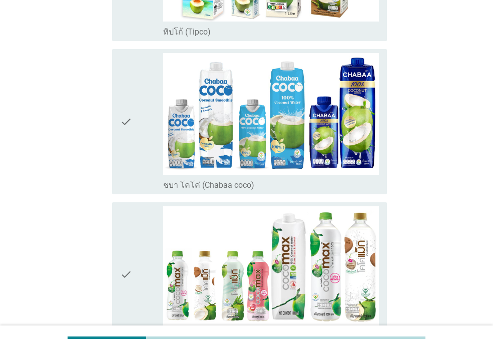
click at [133, 168] on div "check" at bounding box center [141, 121] width 43 height 137
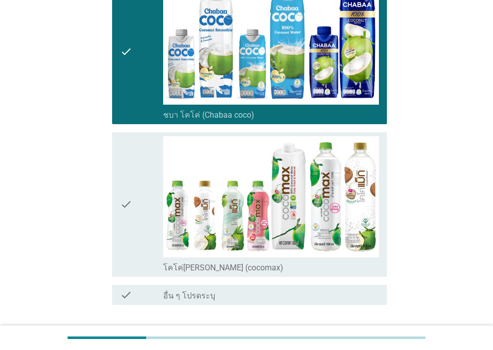
scroll to position [1852, 0]
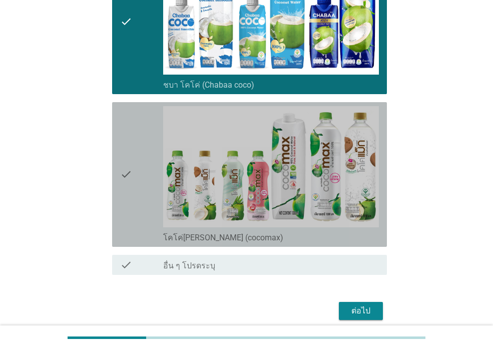
click at [133, 169] on div "check" at bounding box center [141, 174] width 43 height 137
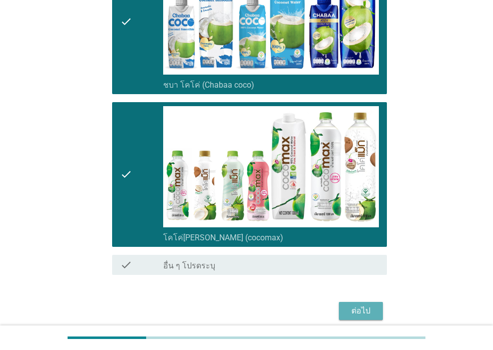
click at [353, 312] on div "ต่อไป" at bounding box center [361, 311] width 28 height 12
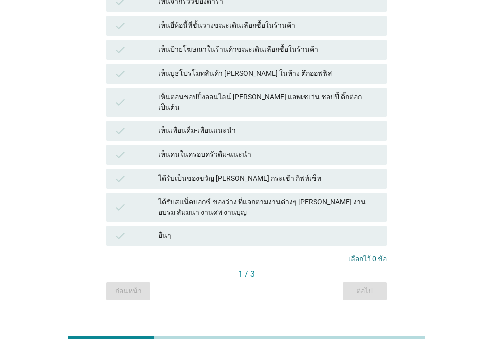
scroll to position [200, 0]
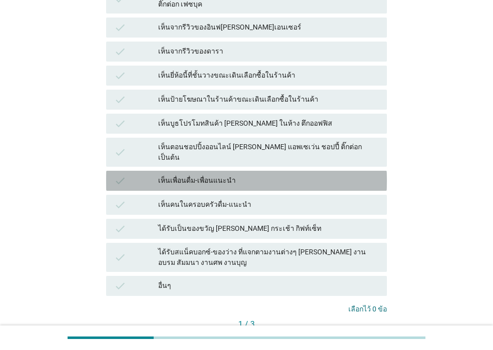
click at [236, 175] on div "เห็นเพื่อนดื่ม-เพื่อนแนะนำ" at bounding box center [268, 181] width 221 height 12
click at [130, 175] on div "check" at bounding box center [136, 181] width 44 height 12
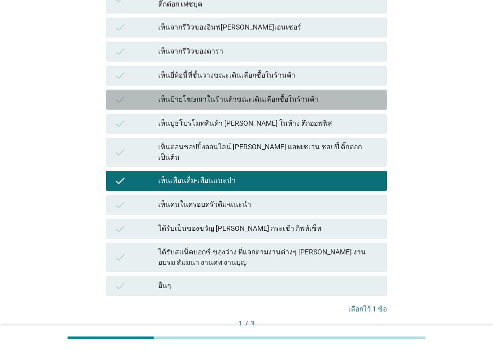
click at [139, 95] on div "check" at bounding box center [136, 100] width 44 height 12
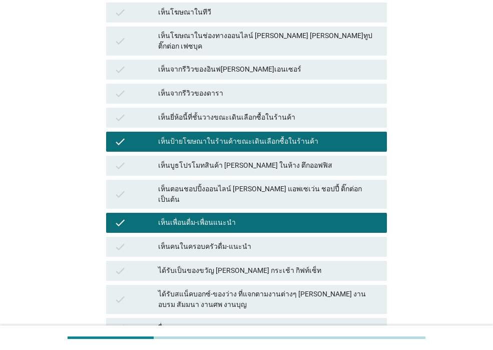
scroll to position [100, 0]
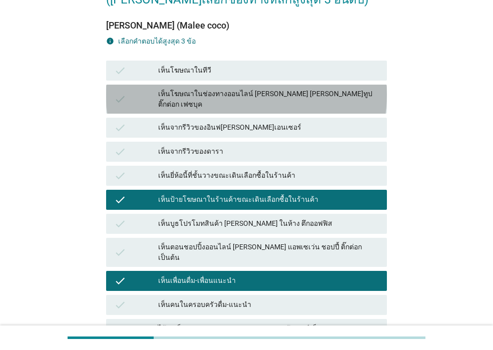
click at [138, 94] on div "check" at bounding box center [136, 99] width 44 height 21
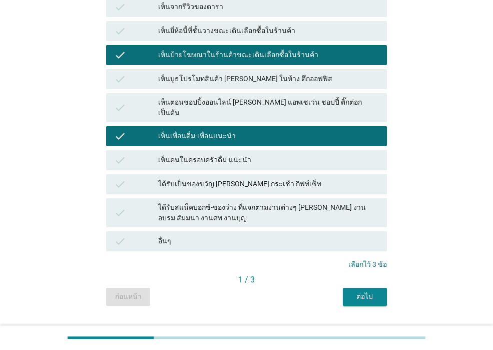
scroll to position [250, 0]
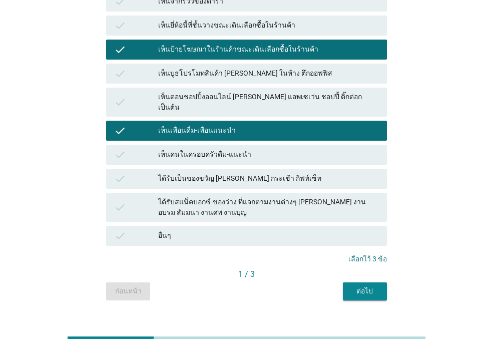
click at [371, 282] on div "B2 คุณรู้จัก เคยเห็นหรือเคยได้ยินเกี่ยวกับน้ำมะพร้าวพร้อมดื่ม 100% แต่ละยี่ห้อ …" at bounding box center [246, 47] width 297 height 522
click at [369, 286] on div "ต่อไป" at bounding box center [365, 291] width 28 height 11
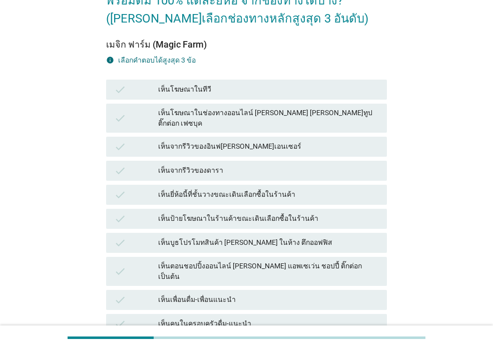
scroll to position [100, 0]
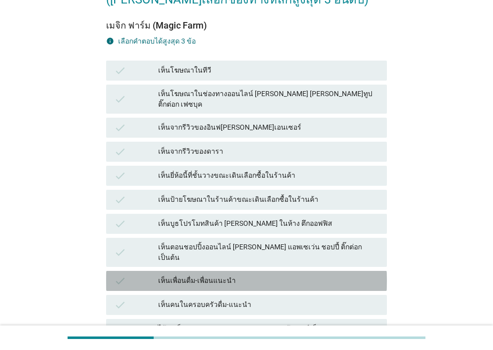
click at [139, 275] on div "check" at bounding box center [136, 281] width 44 height 12
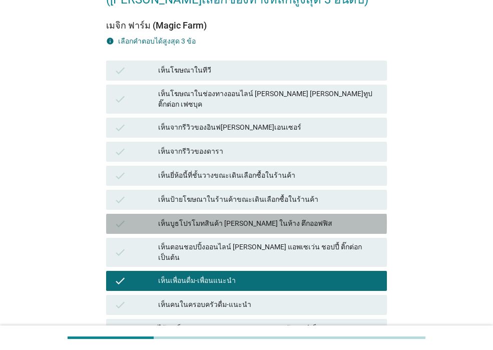
click at [134, 218] on div "check" at bounding box center [136, 224] width 44 height 12
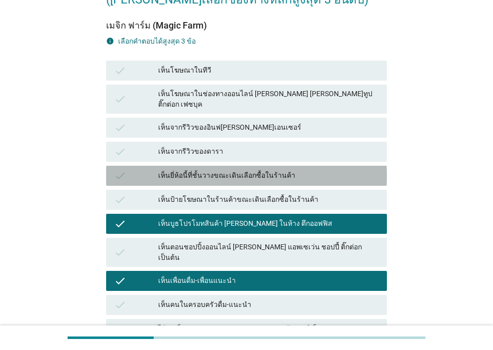
click at [152, 170] on div "check" at bounding box center [136, 176] width 44 height 12
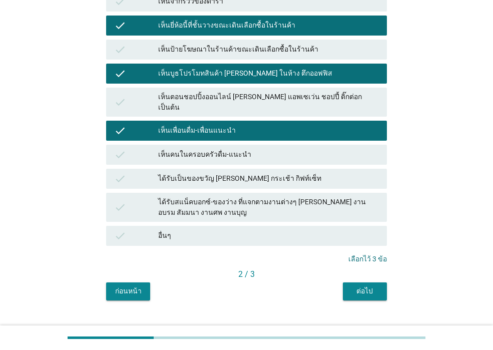
scroll to position [251, 0]
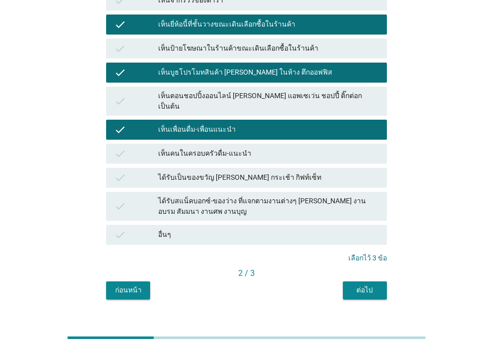
click at [347, 281] on button "ต่อไป" at bounding box center [365, 290] width 44 height 18
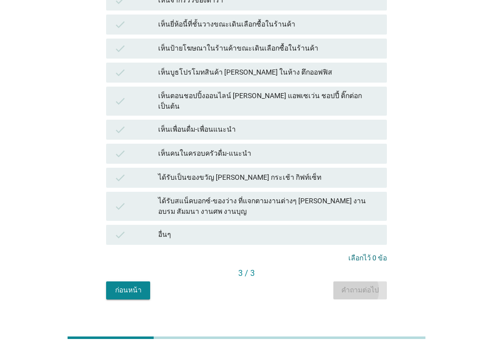
scroll to position [0, 0]
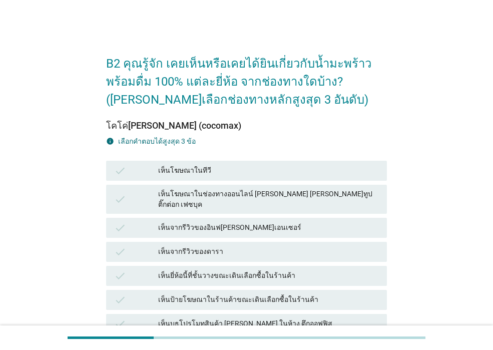
click at [254, 195] on div "เห็นโฆษณาในช่องทางออนไลน์ [PERSON_NAME] [PERSON_NAME]ทูป ติ๊กต่อก เฟซบุค" at bounding box center [268, 199] width 221 height 21
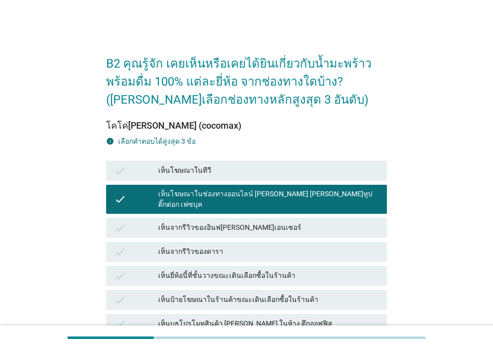
click at [226, 222] on div "เห็นจากรีวิวของอินฟ[PERSON_NAME]เอนเซอร์" at bounding box center [268, 228] width 221 height 12
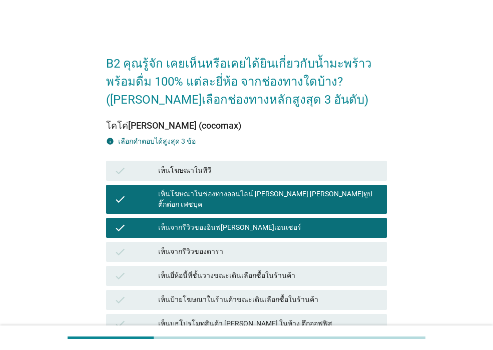
click at [226, 246] on div "เห็นจากรีวิวของดารา" at bounding box center [268, 252] width 221 height 12
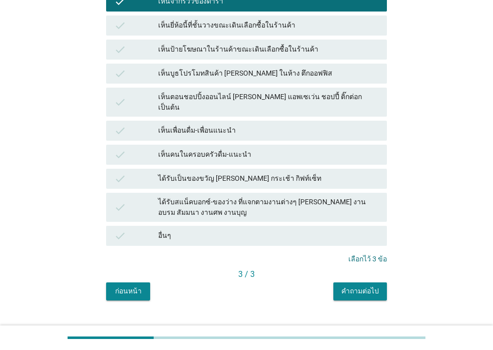
scroll to position [251, 0]
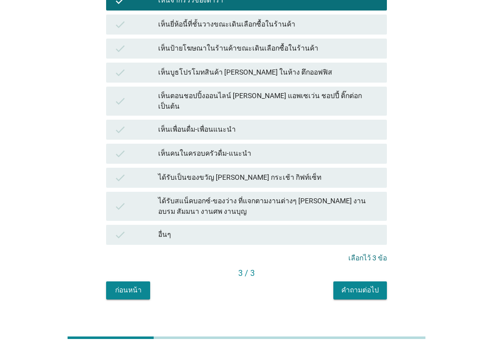
click at [359, 285] on div "คำถามต่อไป" at bounding box center [360, 290] width 38 height 11
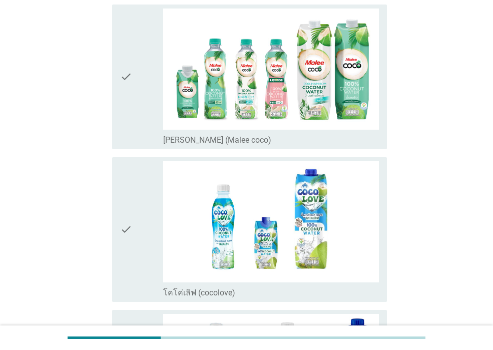
scroll to position [0, 0]
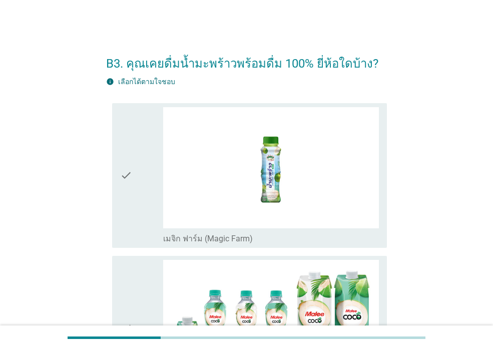
click at [160, 207] on div "check" at bounding box center [141, 175] width 43 height 137
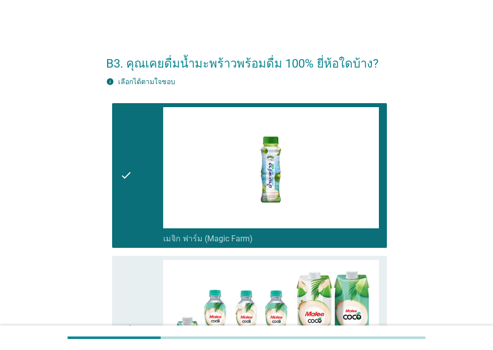
scroll to position [150, 0]
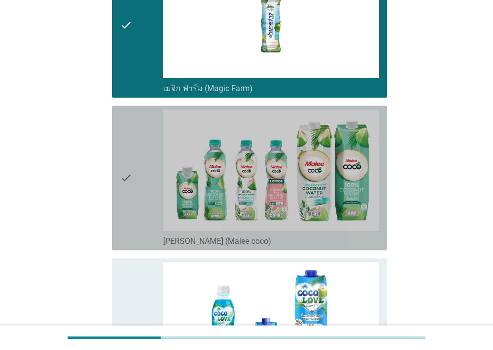
click at [139, 193] on div "check" at bounding box center [141, 178] width 43 height 137
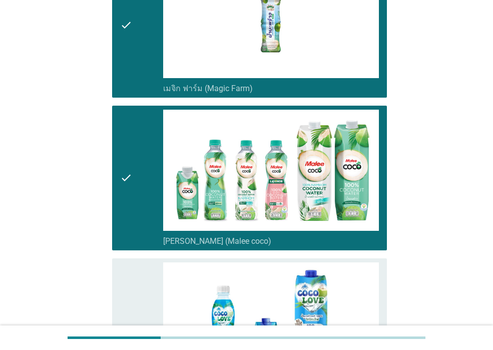
click at [129, 284] on icon "check" at bounding box center [126, 330] width 12 height 137
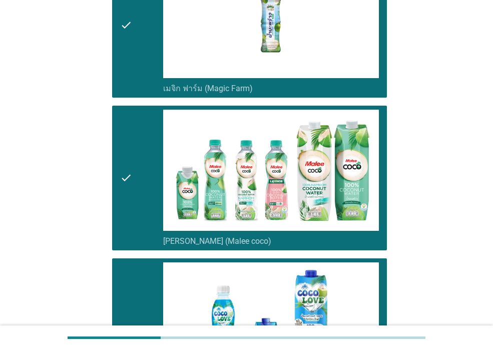
scroll to position [300, 0]
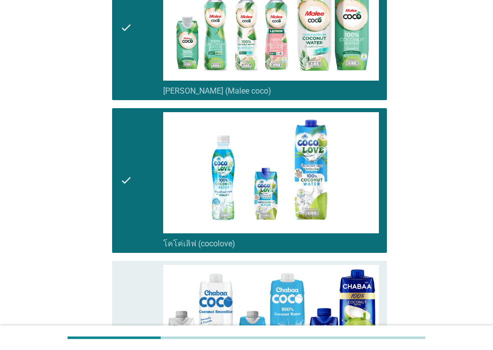
click at [129, 284] on icon "check" at bounding box center [126, 333] width 12 height 137
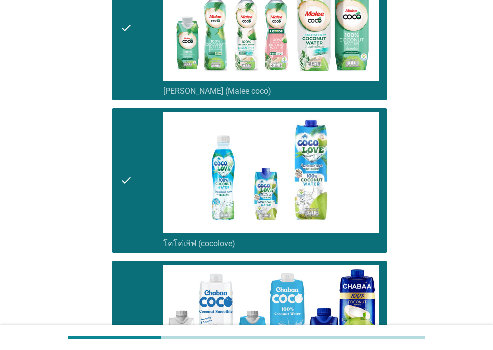
scroll to position [551, 0]
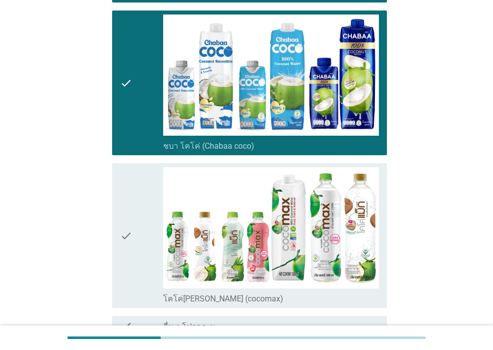
click at [129, 284] on icon "check" at bounding box center [126, 235] width 12 height 137
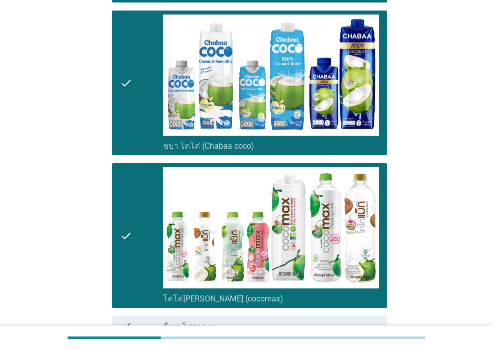
scroll to position [654, 0]
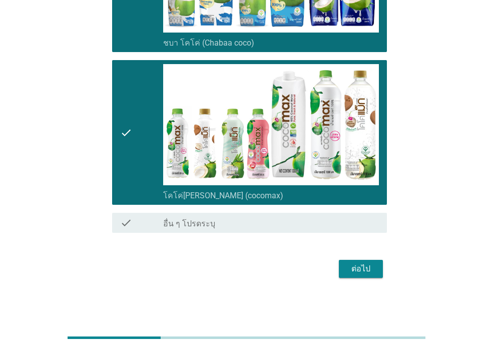
click at [349, 271] on div "ต่อไป" at bounding box center [361, 269] width 28 height 12
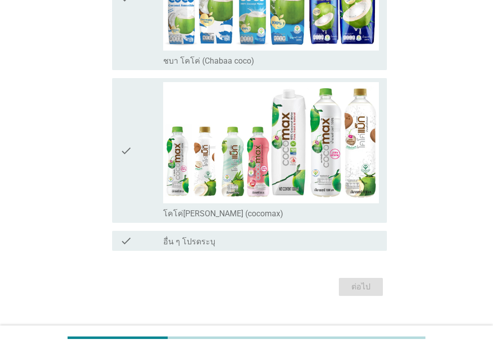
scroll to position [0, 0]
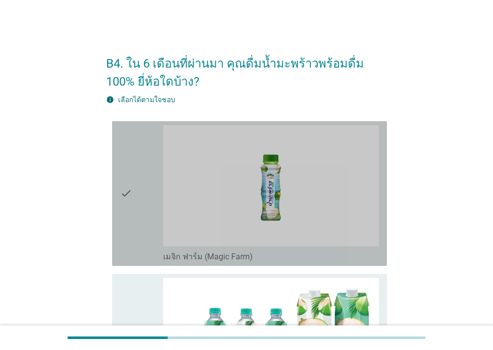
click at [132, 211] on icon "check" at bounding box center [126, 193] width 12 height 137
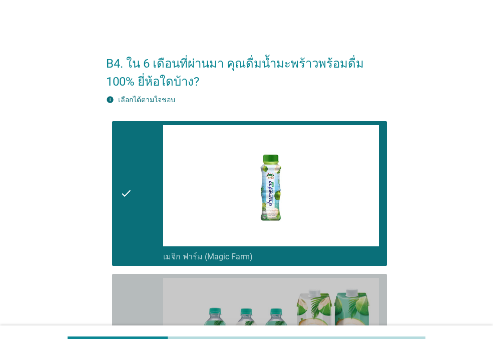
click at [138, 286] on div "check" at bounding box center [141, 346] width 43 height 137
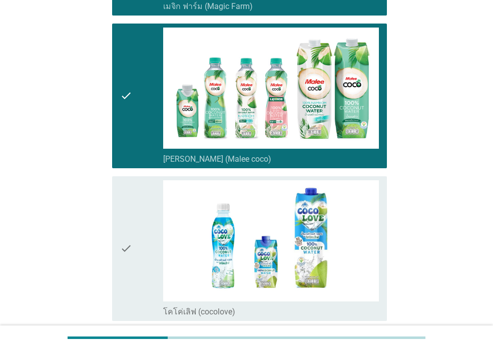
click at [139, 285] on div "check" at bounding box center [141, 248] width 43 height 137
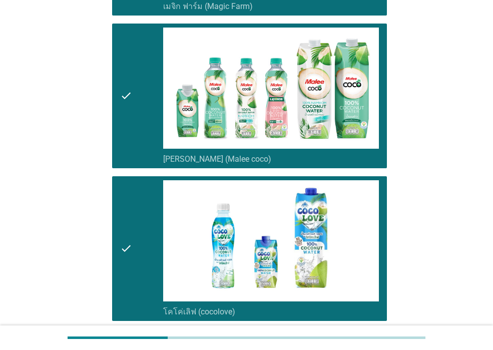
scroll to position [451, 0]
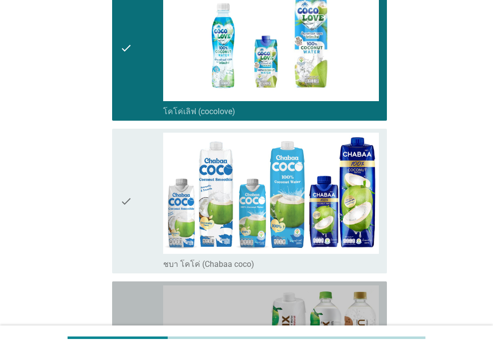
click at [139, 285] on div "check check_box_outline_blank โคโค่[PERSON_NAME] (cocomax)" at bounding box center [249, 353] width 275 height 145
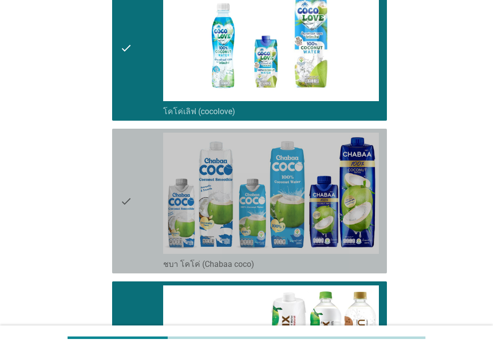
click at [138, 255] on div "check" at bounding box center [141, 201] width 43 height 137
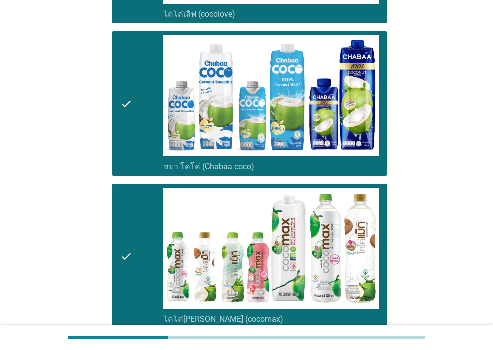
scroll to position [651, 0]
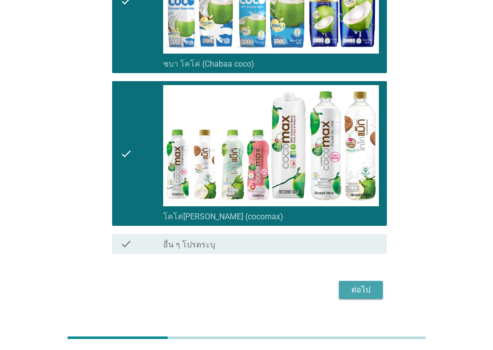
click at [361, 290] on div "ต่อไป" at bounding box center [361, 290] width 28 height 12
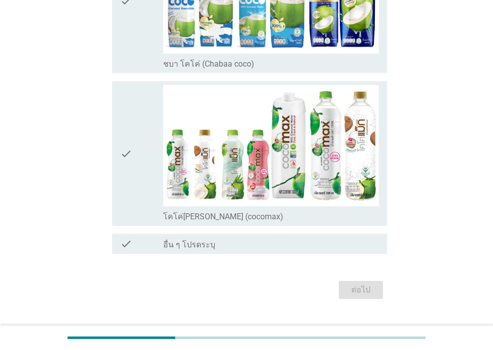
scroll to position [0, 0]
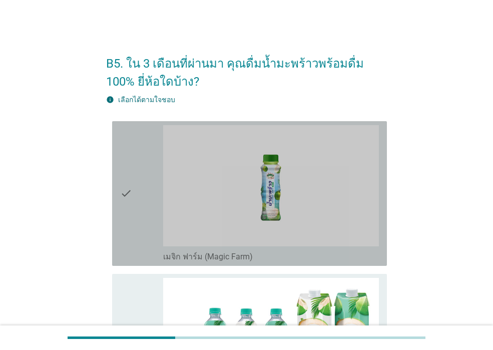
click at [154, 203] on div "check" at bounding box center [141, 193] width 43 height 137
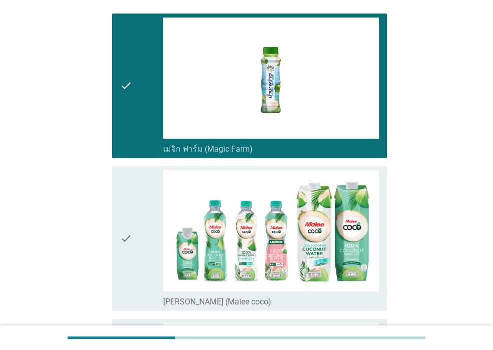
scroll to position [150, 0]
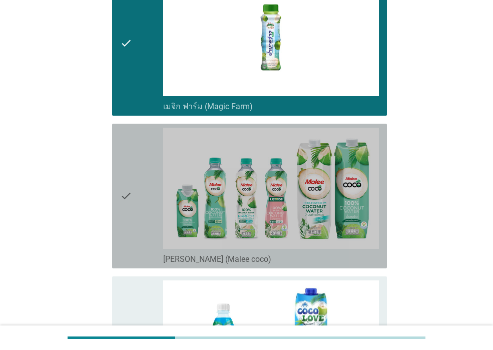
drag, startPoint x: 151, startPoint y: 206, endPoint x: 145, endPoint y: 287, distance: 81.8
click at [151, 206] on div "check" at bounding box center [141, 196] width 43 height 137
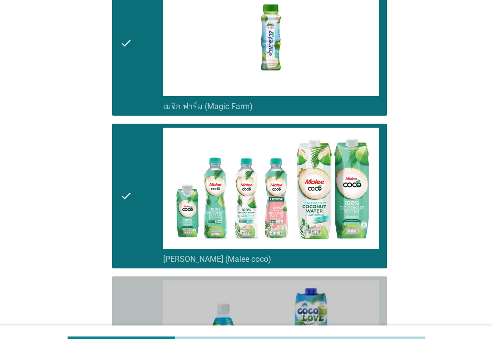
click at [146, 315] on div "check" at bounding box center [141, 348] width 43 height 137
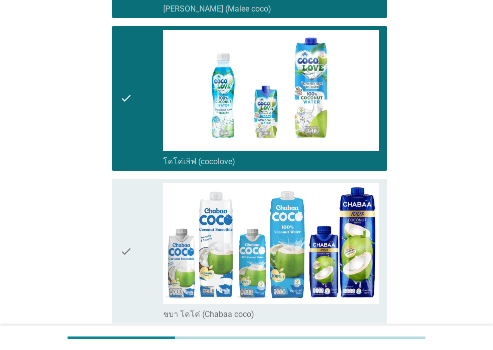
click at [144, 298] on div "check" at bounding box center [141, 251] width 43 height 137
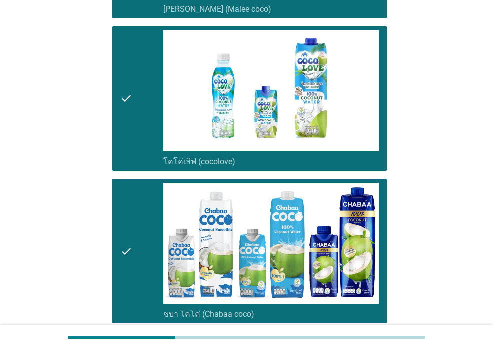
scroll to position [601, 0]
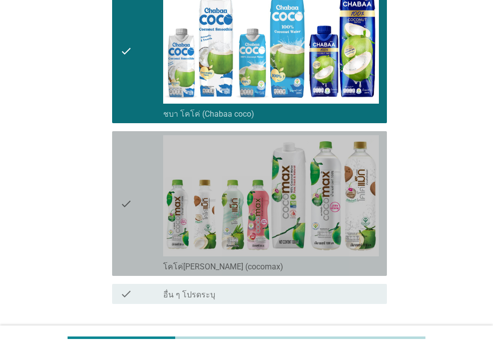
click at [137, 251] on div "check" at bounding box center [141, 203] width 43 height 137
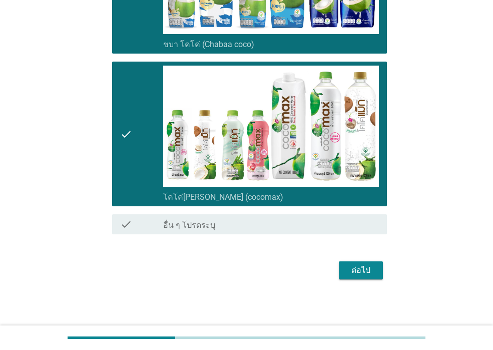
scroll to position [672, 0]
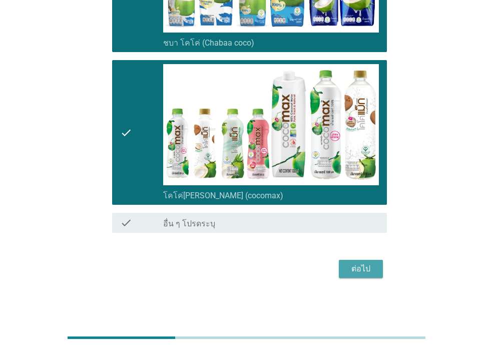
click at [353, 270] on div "ต่อไป" at bounding box center [361, 269] width 28 height 12
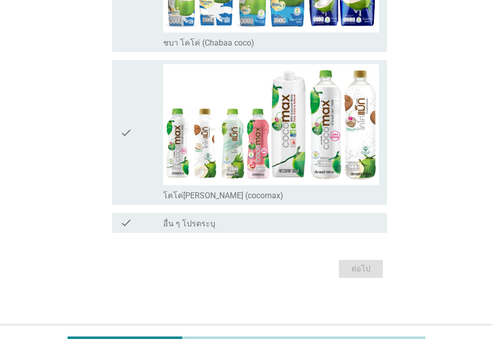
scroll to position [0, 0]
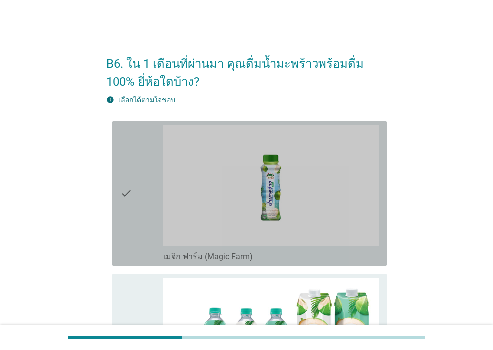
click at [121, 219] on icon "check" at bounding box center [126, 193] width 12 height 137
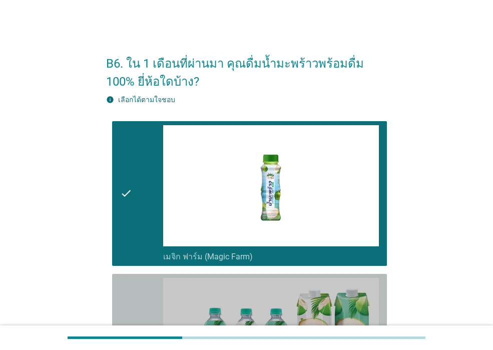
click at [132, 317] on icon "check" at bounding box center [126, 346] width 12 height 137
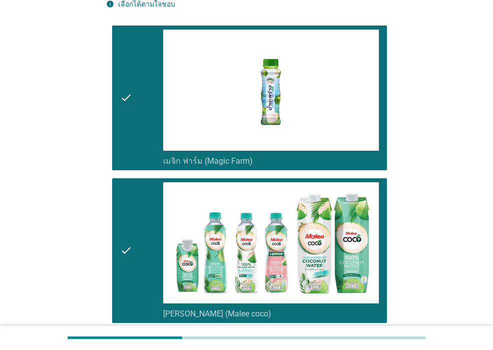
scroll to position [200, 0]
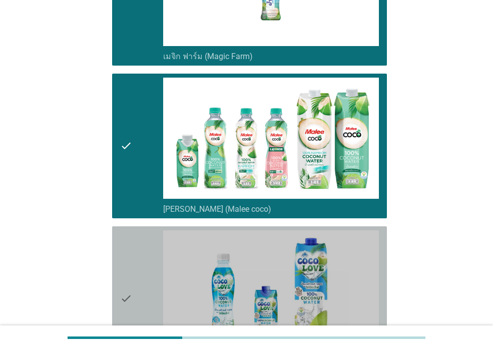
click at [137, 280] on div "check" at bounding box center [141, 298] width 43 height 137
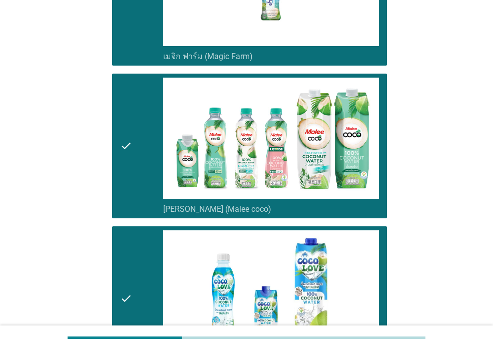
scroll to position [350, 0]
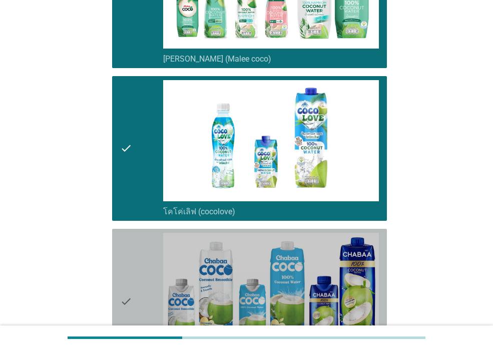
click at [138, 283] on div "check" at bounding box center [141, 301] width 43 height 137
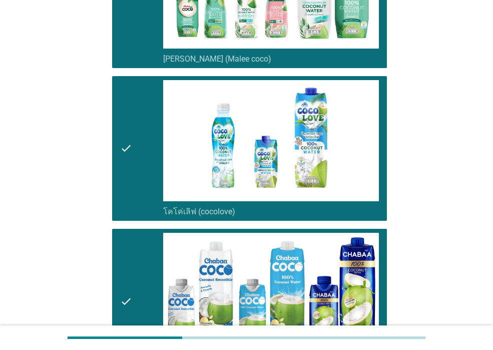
scroll to position [501, 0]
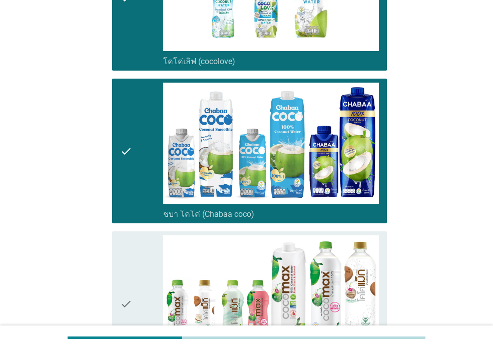
click at [140, 284] on div "check" at bounding box center [141, 303] width 43 height 137
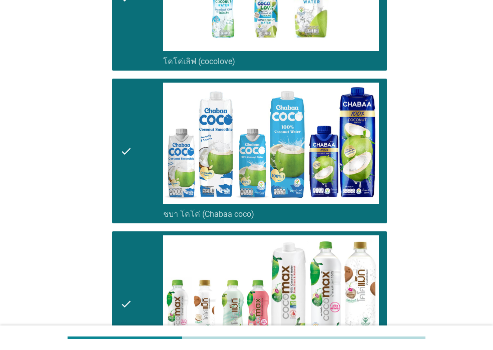
scroll to position [672, 0]
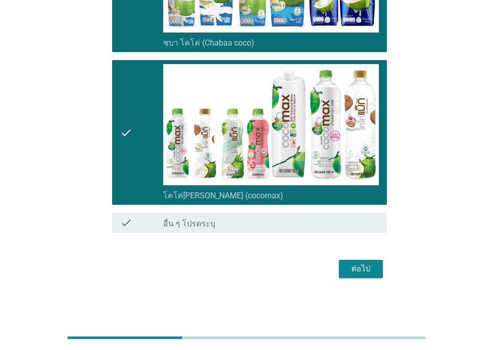
click at [383, 268] on div "ต่อไป" at bounding box center [246, 269] width 281 height 24
click at [373, 270] on div "ต่อไป" at bounding box center [361, 269] width 28 height 12
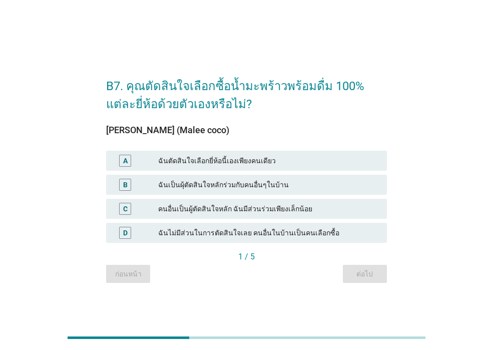
click at [289, 163] on div "ฉันตัดสินใจเลือกยี่ห้อนี้เองเพียงคนเดียว" at bounding box center [268, 161] width 221 height 12
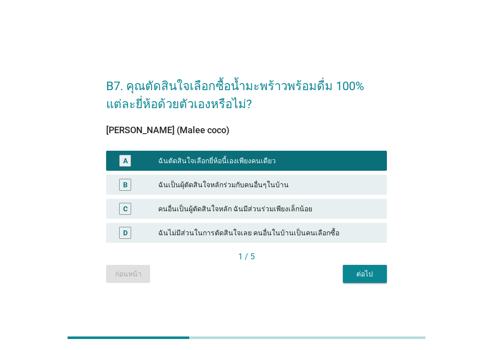
click at [377, 274] on div "ต่อไป" at bounding box center [365, 274] width 28 height 11
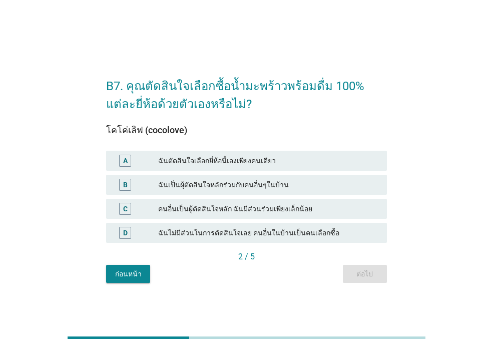
click at [329, 158] on div "ฉันตัดสินใจเลือกยี่ห้อนี้เองเพียงคนเดียว" at bounding box center [268, 161] width 221 height 12
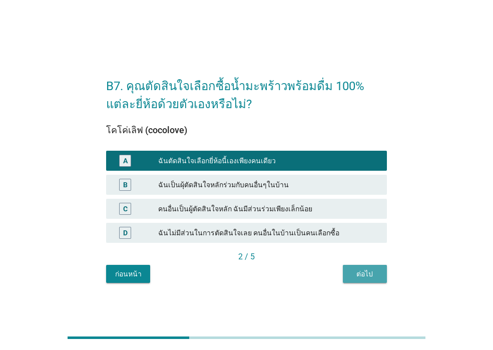
click at [364, 274] on div "ต่อไป" at bounding box center [365, 274] width 28 height 11
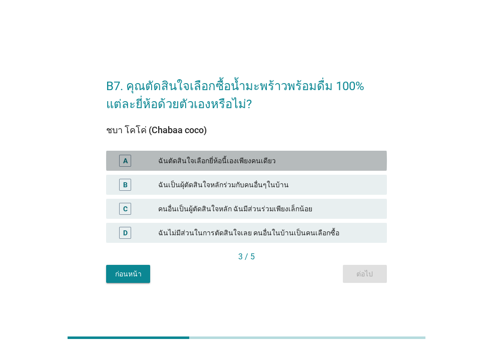
click at [319, 163] on div "ฉันตัดสินใจเลือกยี่ห้อนี้เองเพียงคนเดียว" at bounding box center [268, 161] width 221 height 12
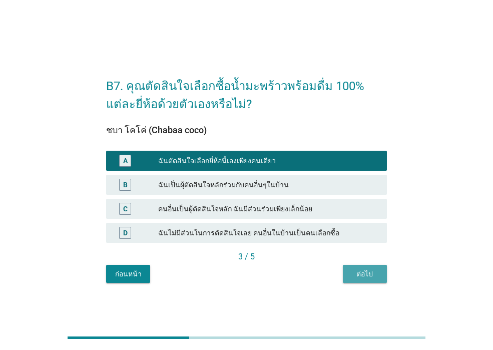
click at [352, 272] on div "ต่อไป" at bounding box center [365, 274] width 28 height 11
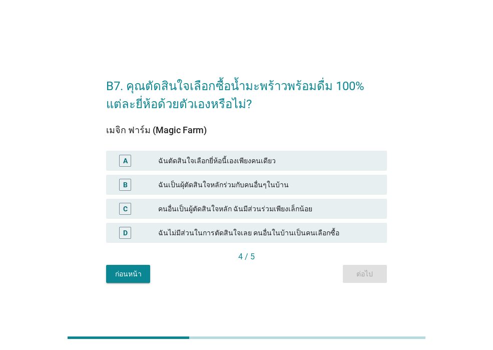
click at [293, 163] on div "ฉันตัดสินใจเลือกยี่ห้อนี้เองเพียงคนเดียว" at bounding box center [268, 161] width 221 height 12
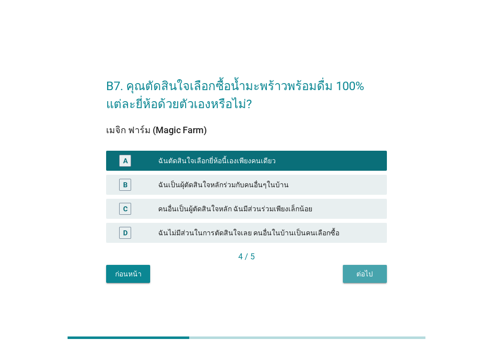
click at [354, 276] on div "ต่อไป" at bounding box center [365, 274] width 28 height 11
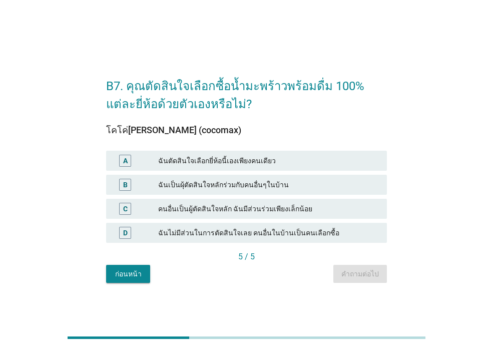
click at [264, 165] on div "ฉันตัดสินใจเลือกยี่ห้อนี้เองเพียงคนเดียว" at bounding box center [268, 161] width 221 height 12
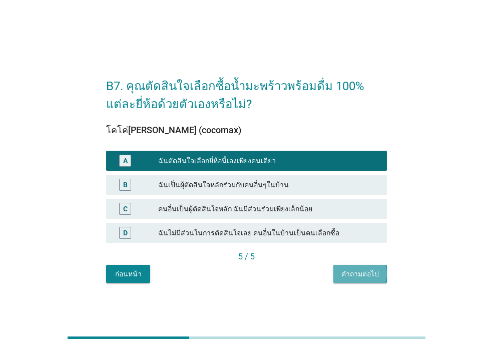
click at [359, 270] on div "คำถามต่อไป" at bounding box center [360, 274] width 38 height 11
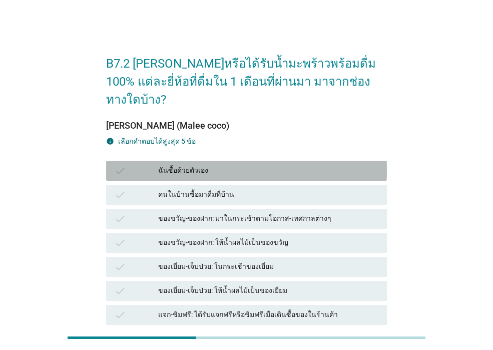
click at [268, 165] on div "ฉันซื้อด้วยตัวเอง" at bounding box center [268, 171] width 221 height 12
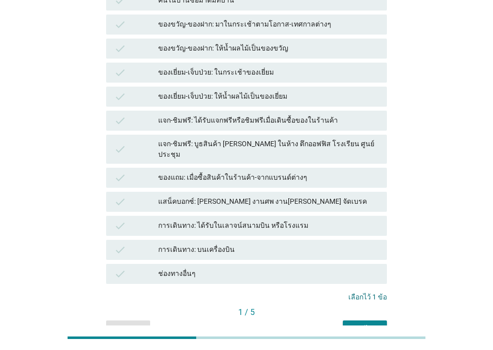
scroll to position [200, 0]
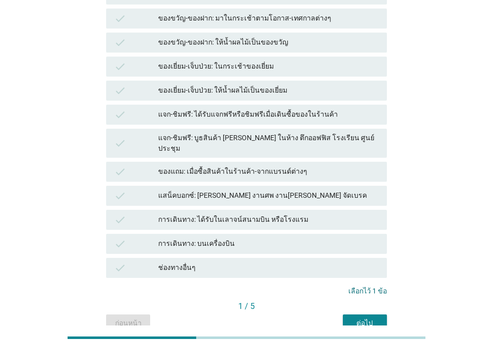
click at [370, 314] on button "ต่อไป" at bounding box center [365, 323] width 44 height 18
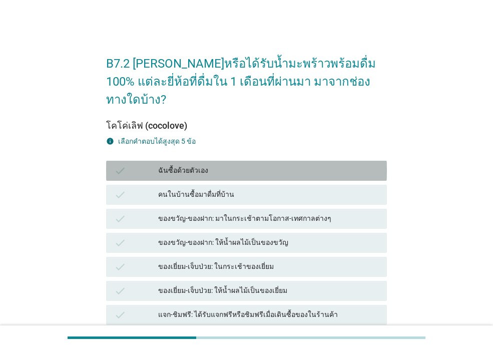
click at [279, 165] on div "ฉันซื้อด้วยตัวเอง" at bounding box center [268, 171] width 221 height 12
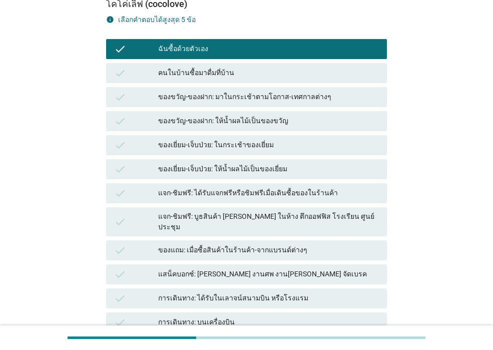
scroll to position [200, 0]
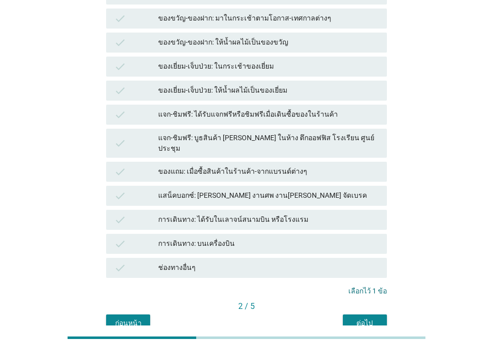
click at [360, 318] on div "ต่อไป" at bounding box center [365, 323] width 28 height 11
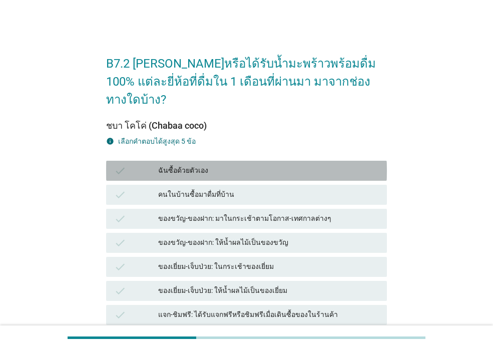
click at [287, 165] on div "ฉันซื้อด้วยตัวเอง" at bounding box center [268, 171] width 221 height 12
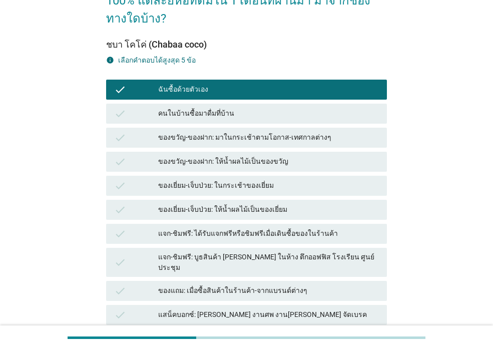
scroll to position [200, 0]
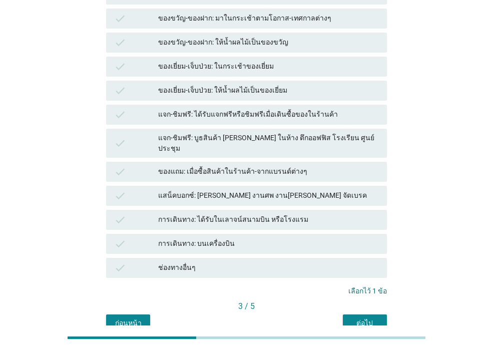
click at [356, 318] on div "ต่อไป" at bounding box center [365, 323] width 28 height 11
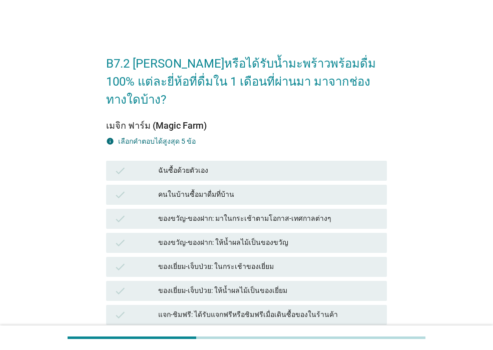
click at [219, 165] on div "ฉันซื้อด้วยตัวเอง" at bounding box center [268, 171] width 221 height 12
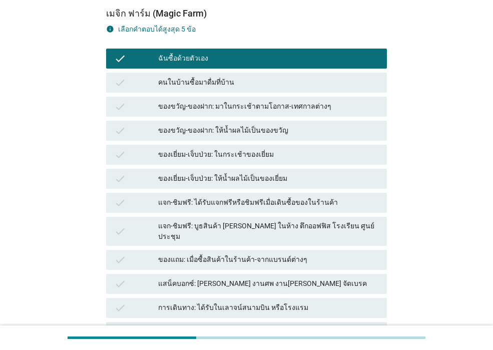
scroll to position [200, 0]
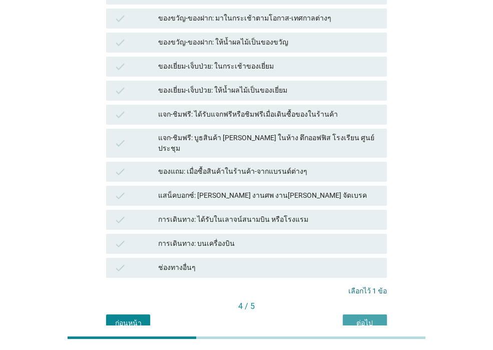
click at [349, 314] on button "ต่อไป" at bounding box center [365, 323] width 44 height 18
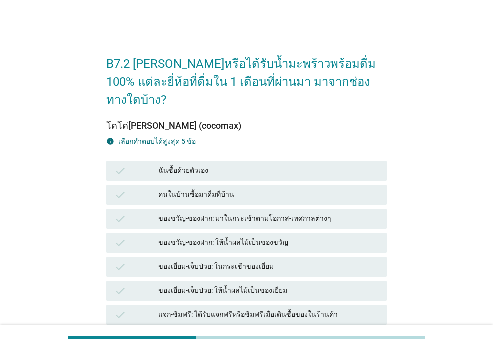
click at [203, 161] on div "check ฉันซื้อด้วยตัวเอง" at bounding box center [246, 171] width 281 height 20
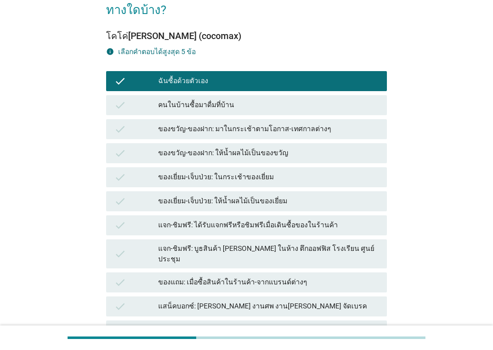
scroll to position [200, 0]
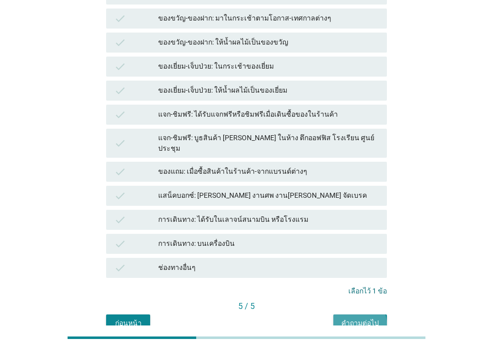
click at [357, 318] on div "คำถามต่อไป" at bounding box center [360, 323] width 38 height 11
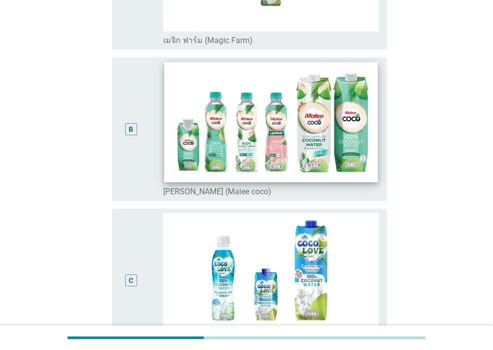
scroll to position [0, 0]
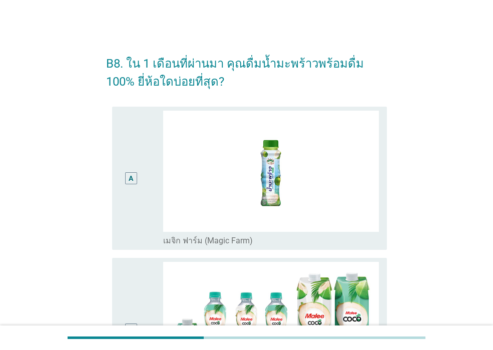
click at [156, 203] on div "A" at bounding box center [141, 178] width 43 height 135
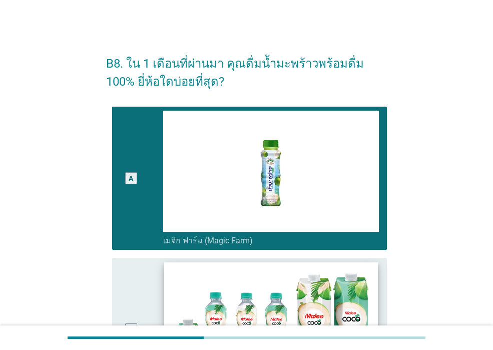
click at [165, 279] on img at bounding box center [270, 322] width 213 height 120
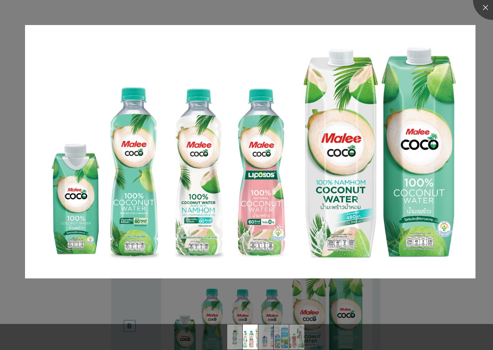
scroll to position [50, 0]
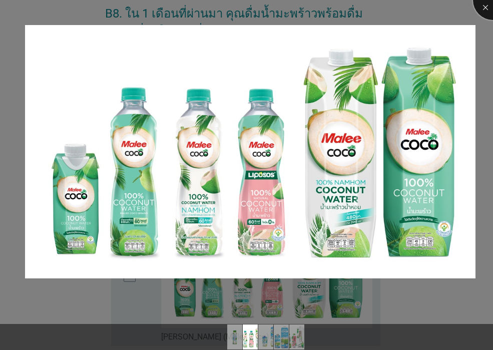
click at [483, 9] on div at bounding box center [493, 0] width 40 height 40
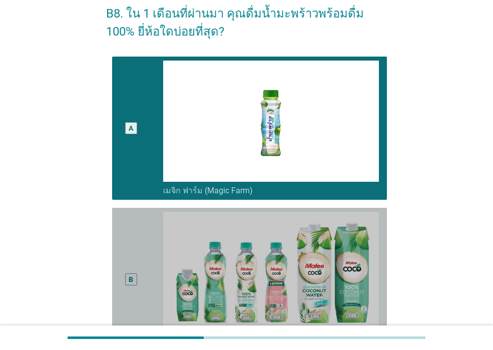
click at [132, 261] on div "B" at bounding box center [131, 279] width 22 height 135
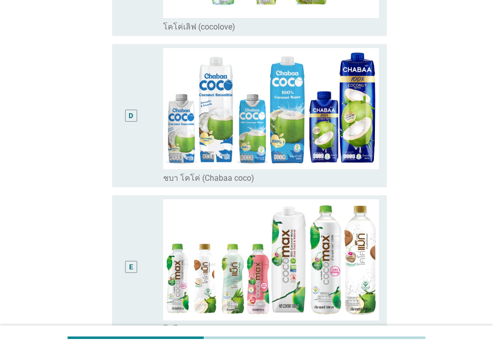
scroll to position [601, 0]
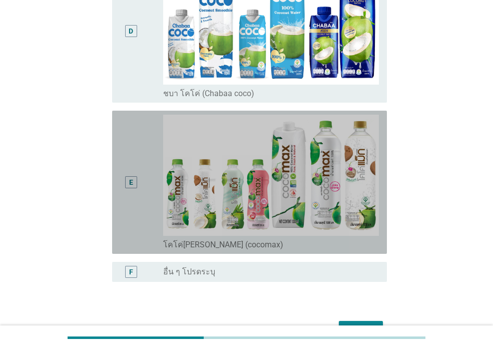
click at [128, 211] on div "E" at bounding box center [131, 182] width 22 height 135
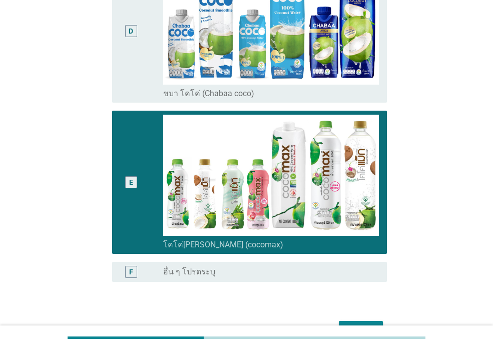
click at [347, 320] on div "ต่อไป" at bounding box center [246, 330] width 281 height 24
click at [348, 321] on button "ต่อไป" at bounding box center [361, 330] width 44 height 18
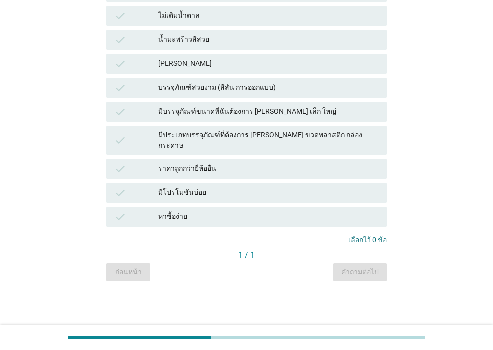
scroll to position [0, 0]
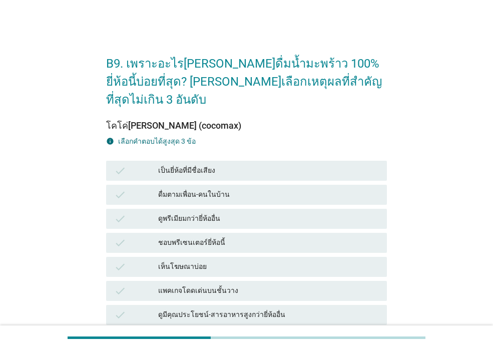
click at [253, 261] on div "เห็นโฆษณาบ่อย" at bounding box center [268, 267] width 221 height 12
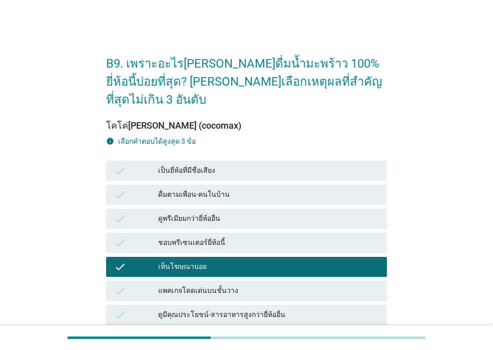
scroll to position [50, 0]
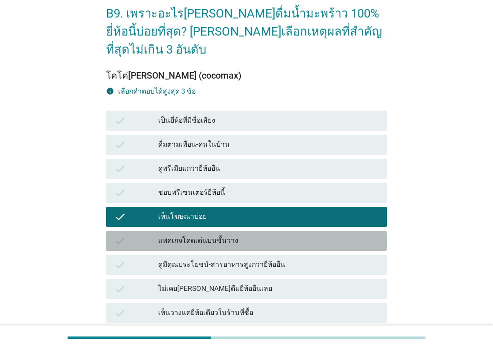
click at [251, 235] on div "แพคเกจโดดเด่นบนชั้นวาง" at bounding box center [268, 241] width 221 height 12
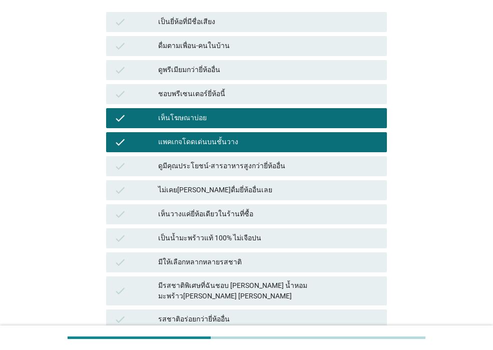
scroll to position [150, 0]
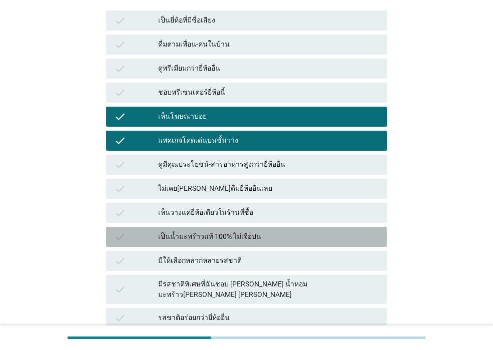
click at [251, 227] on div "check เป็นน้ำมะพร้าวแท้ 100% ไม่เจือปน" at bounding box center [246, 237] width 281 height 20
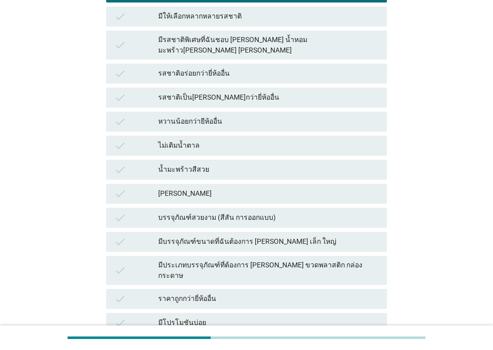
scroll to position [489, 0]
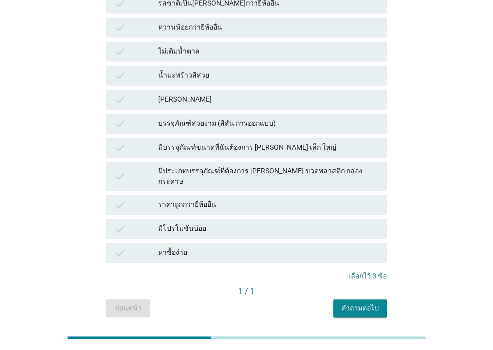
click at [365, 299] on button "คำถามต่อไป" at bounding box center [360, 308] width 54 height 18
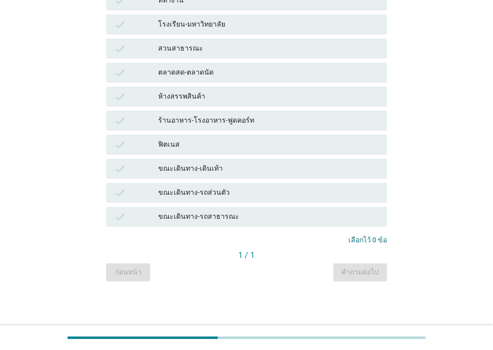
scroll to position [0, 0]
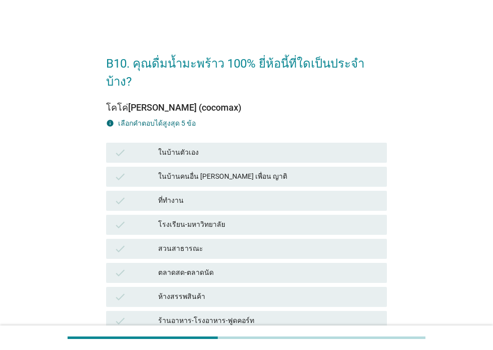
click at [222, 147] on div "ในบ้านตัวเอง" at bounding box center [268, 153] width 221 height 12
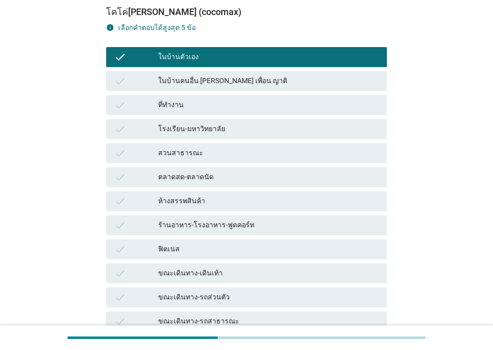
scroll to position [182, 0]
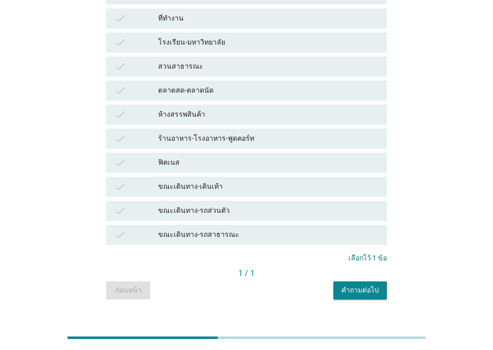
click at [356, 285] on div "คำถามต่อไป" at bounding box center [360, 290] width 38 height 11
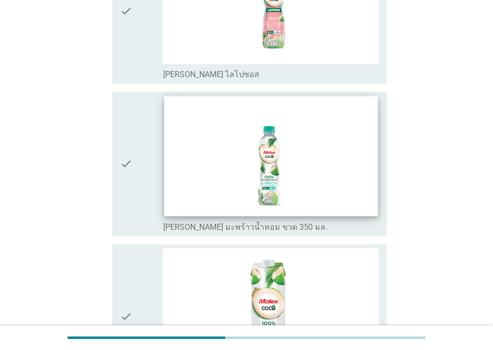
scroll to position [0, 0]
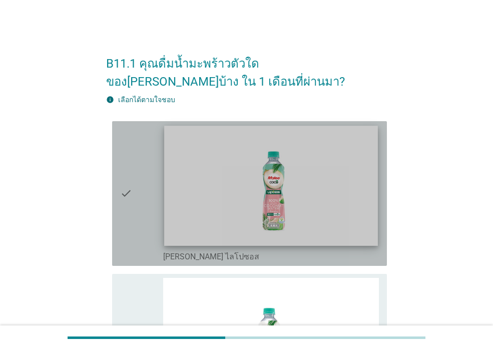
click at [325, 239] on img at bounding box center [270, 186] width 213 height 120
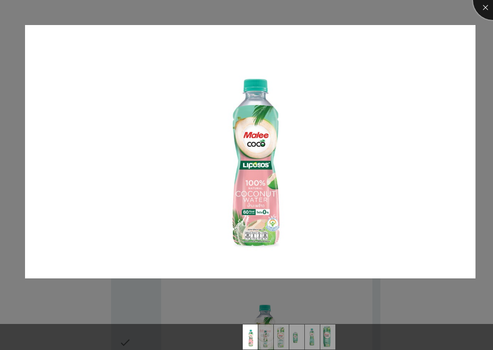
click at [483, 5] on div at bounding box center [493, 0] width 40 height 40
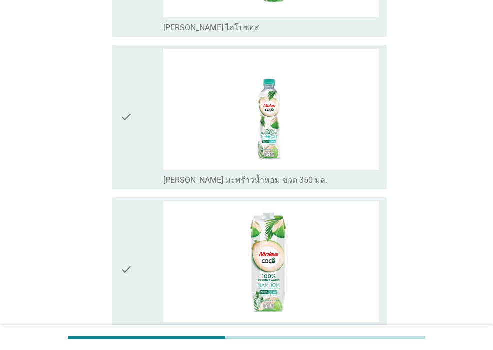
scroll to position [250, 0]
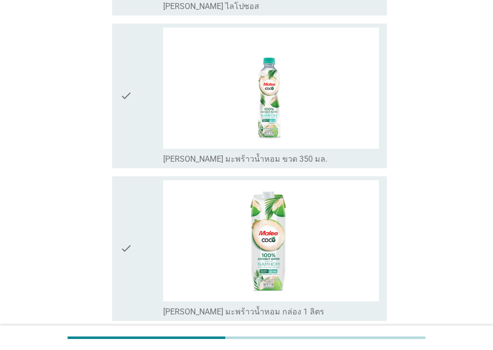
click at [138, 123] on div "check" at bounding box center [141, 96] width 43 height 137
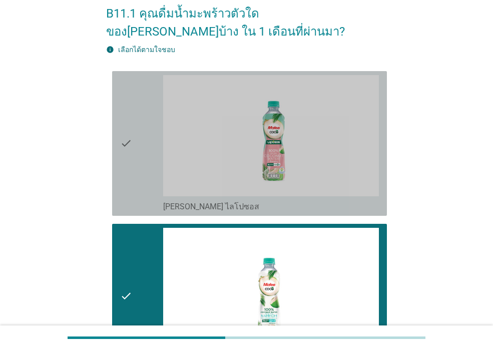
click at [138, 122] on div "check" at bounding box center [141, 143] width 43 height 137
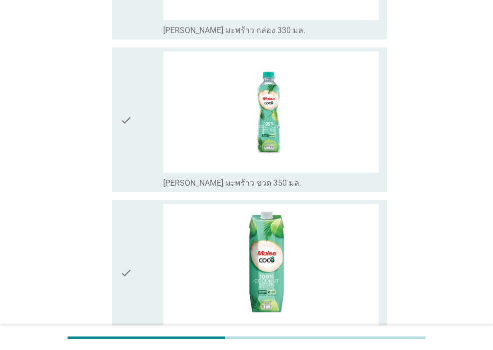
scroll to position [796, 0]
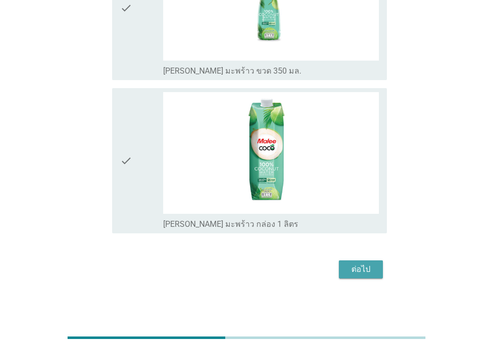
click at [346, 275] on button "ต่อไป" at bounding box center [361, 269] width 44 height 18
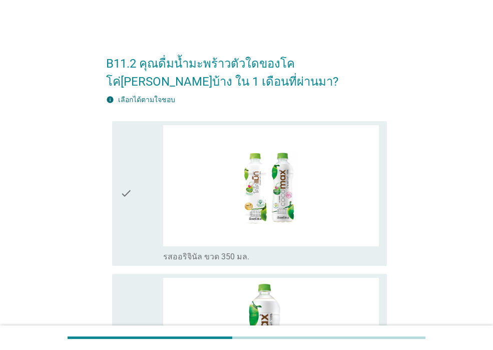
click at [131, 213] on icon "check" at bounding box center [126, 193] width 12 height 137
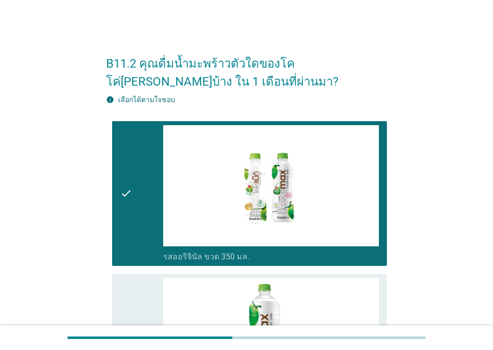
click at [135, 274] on div "check check_box_outline_blank รสออริจินัล ขวด 1 ลิตร" at bounding box center [249, 346] width 275 height 145
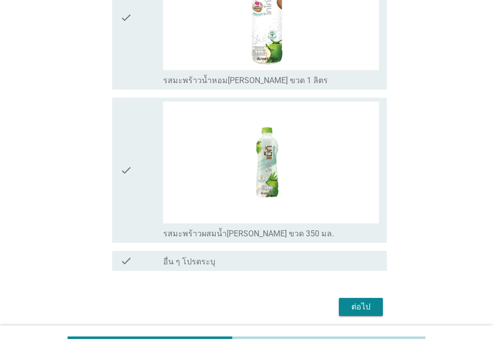
scroll to position [801, 0]
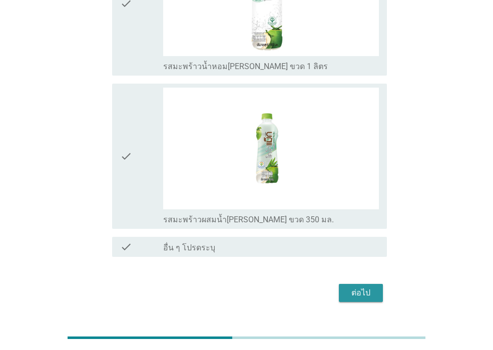
click at [353, 291] on div "ต่อไป" at bounding box center [361, 293] width 28 height 12
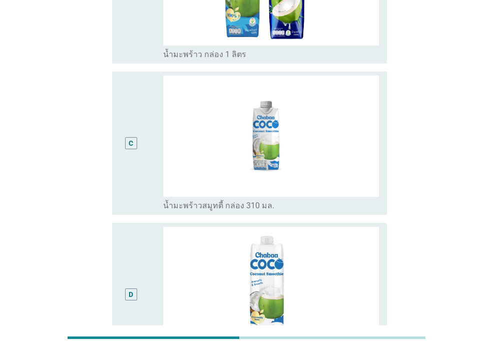
scroll to position [210, 0]
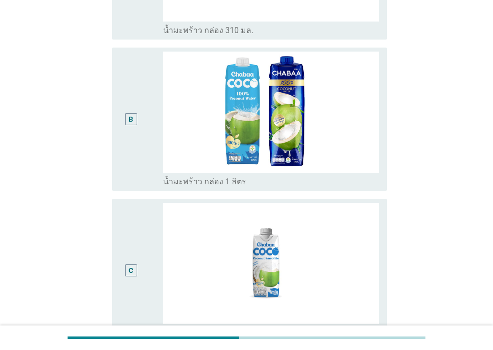
click at [134, 227] on div "C" at bounding box center [131, 270] width 22 height 135
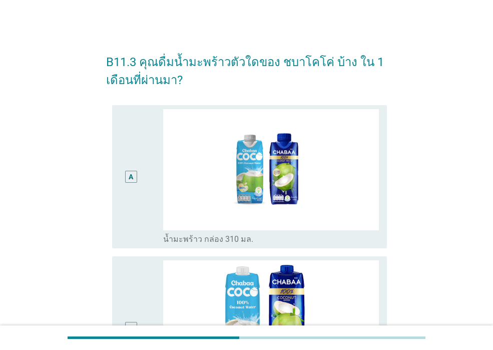
scroll to position [0, 0]
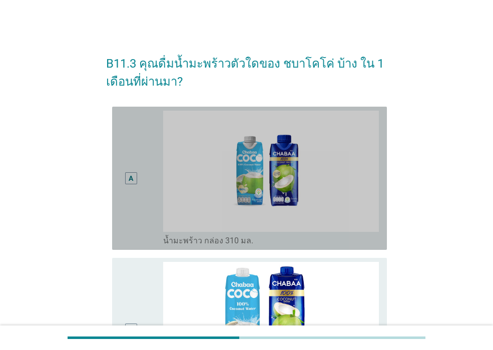
click at [140, 176] on div "A" at bounding box center [131, 178] width 22 height 135
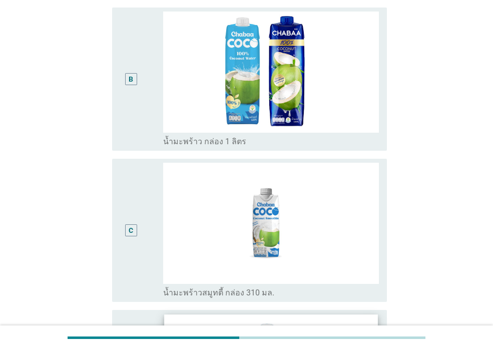
scroll to position [501, 0]
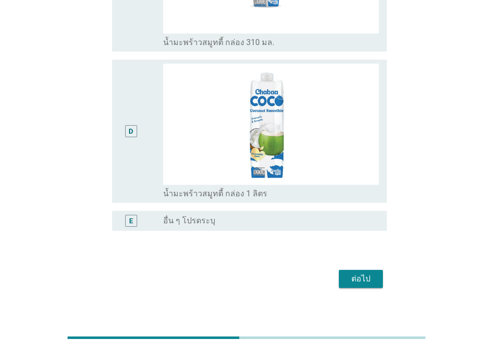
click at [347, 279] on div "ต่อไป" at bounding box center [361, 279] width 28 height 12
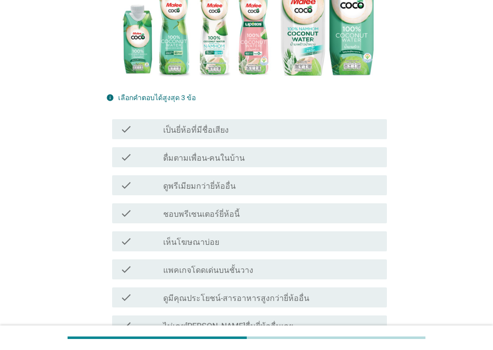
scroll to position [200, 0]
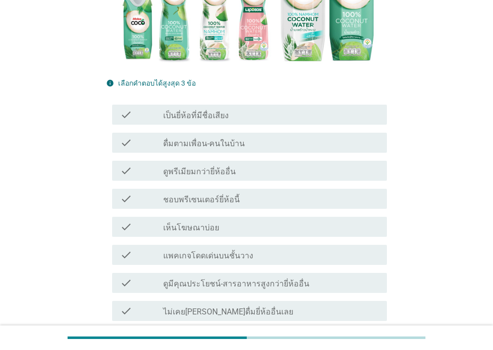
click at [295, 105] on div "check check_box_outline_blank เป็นยี่ห้อที่มีชื่อเสียง" at bounding box center [249, 115] width 275 height 20
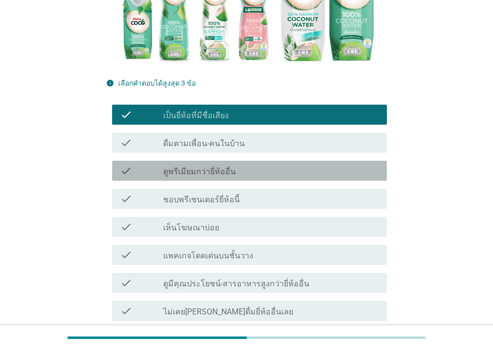
click at [286, 165] on div "check_box_outline_blank ดูพรีเมียมกว่ายี่ห้ออื่น" at bounding box center [271, 171] width 216 height 12
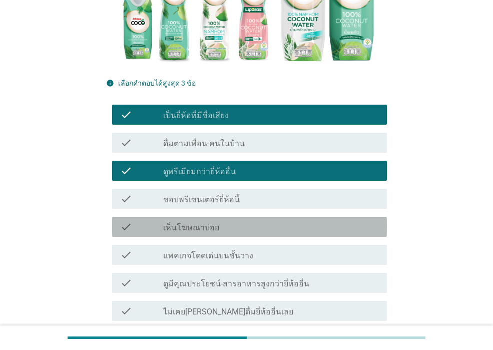
click at [283, 221] on div "check_box_outline_blank เห็นโฆษณาบ่อย" at bounding box center [271, 227] width 216 height 12
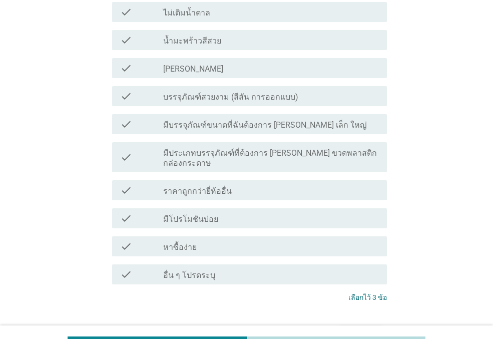
scroll to position [751, 0]
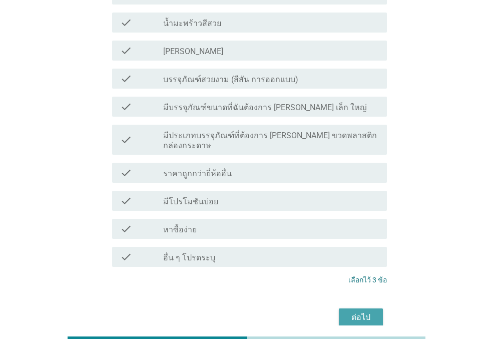
click at [358, 308] on button "ต่อไป" at bounding box center [361, 317] width 44 height 18
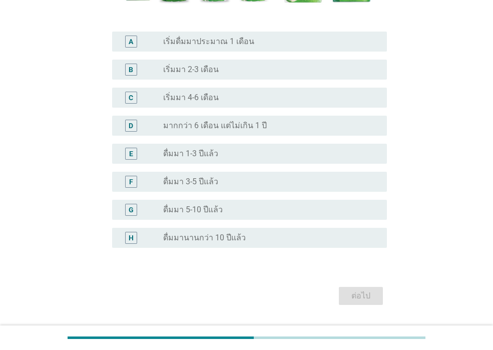
scroll to position [250, 0]
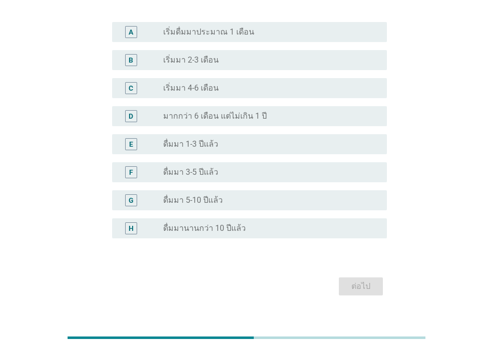
click at [288, 171] on div "radio_button_unchecked ดื่มมา 3-5 ปีแล้ว" at bounding box center [267, 172] width 208 height 10
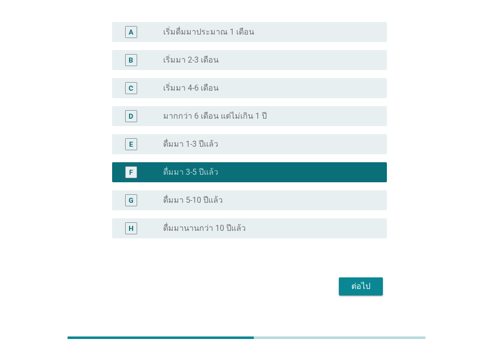
click at [318, 140] on div "radio_button_unchecked ดื่มมา 1-3 ปีแล้ว" at bounding box center [267, 144] width 208 height 10
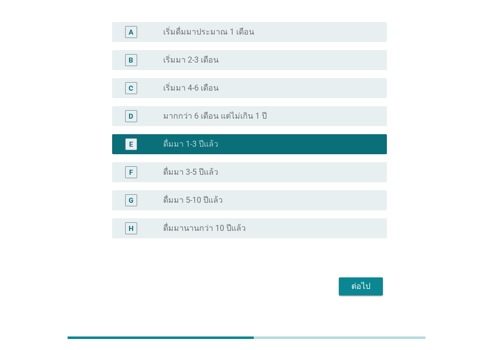
click at [352, 292] on div "ต่อไป" at bounding box center [361, 286] width 28 height 12
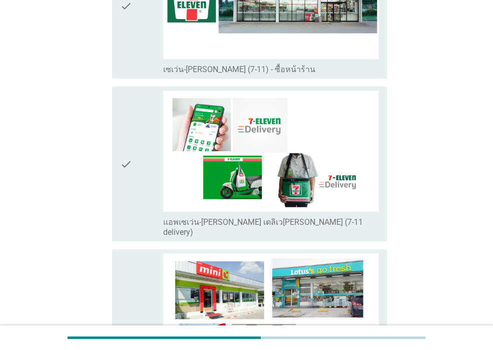
scroll to position [2002, 0]
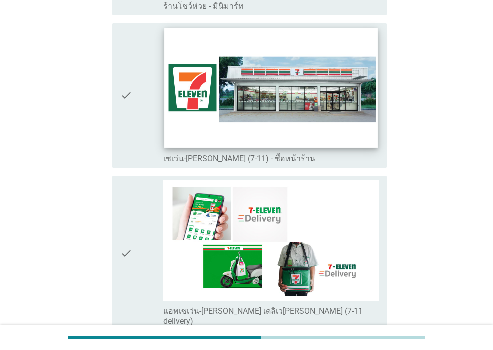
click at [282, 113] on img at bounding box center [270, 88] width 213 height 120
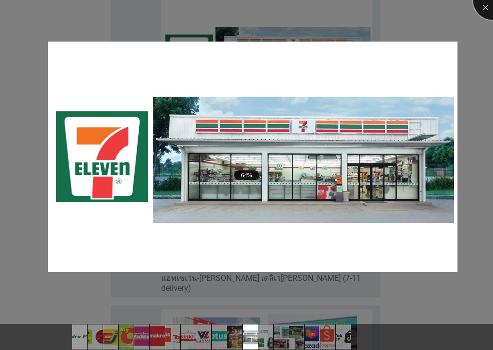
click at [485, 5] on div at bounding box center [493, 0] width 40 height 40
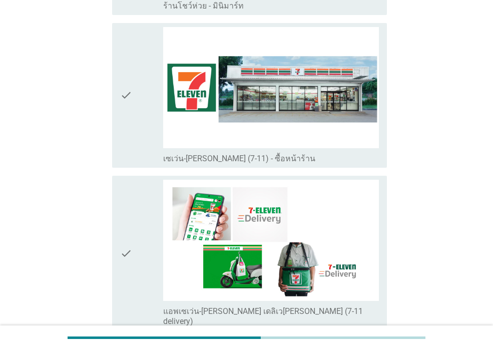
click at [121, 95] on icon "check" at bounding box center [126, 95] width 12 height 137
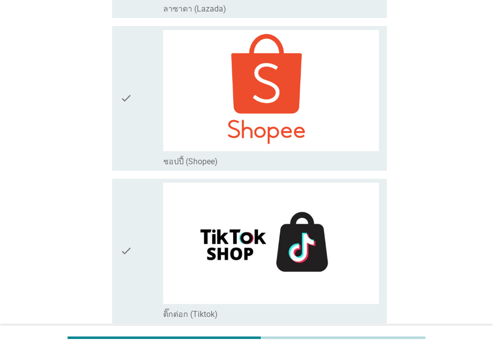
scroll to position [2868, 0]
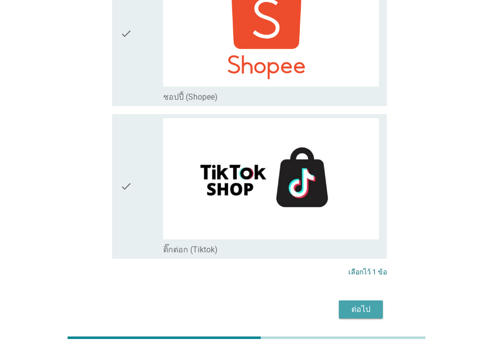
click at [350, 303] on div "ต่อไป" at bounding box center [361, 309] width 28 height 12
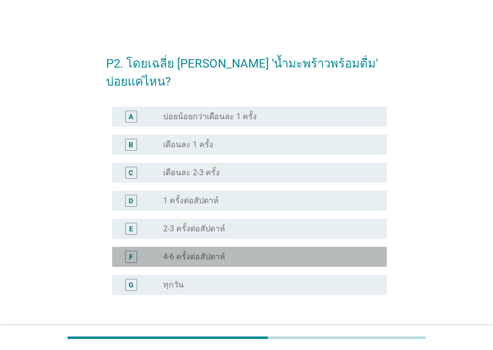
drag, startPoint x: 127, startPoint y: 240, endPoint x: 134, endPoint y: 242, distance: 7.3
click at [127, 251] on div "F" at bounding box center [131, 257] width 12 height 12
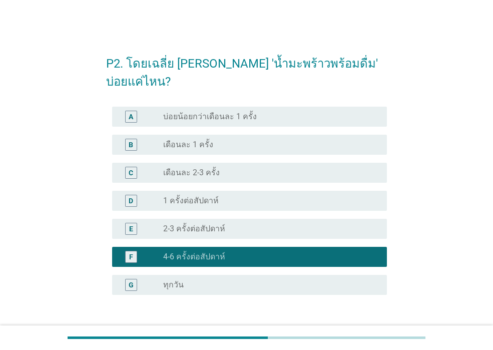
click at [363, 337] on div "ต่อไป" at bounding box center [361, 343] width 28 height 12
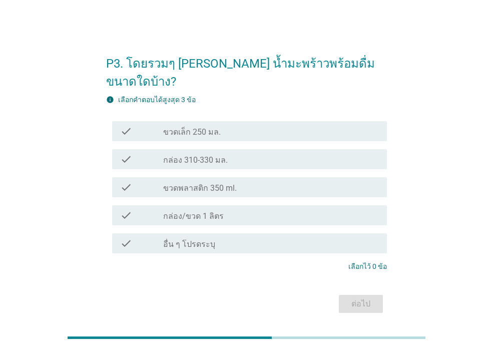
drag, startPoint x: 201, startPoint y: 118, endPoint x: 217, endPoint y: 173, distance: 57.3
click at [217, 173] on div "check check_box_outline_blank ขวดเล็ก 250 มล. check check_box_outline_blank กล่…" at bounding box center [246, 187] width 281 height 140
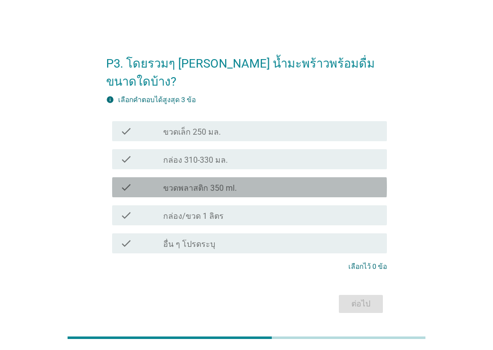
click at [217, 183] on label "ขวดพลาสติก 350 ml." at bounding box center [200, 188] width 74 height 10
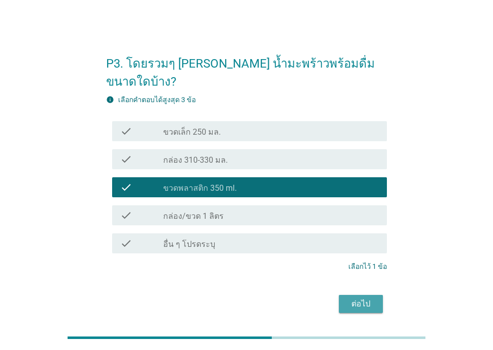
click at [345, 295] on button "ต่อไป" at bounding box center [361, 304] width 44 height 18
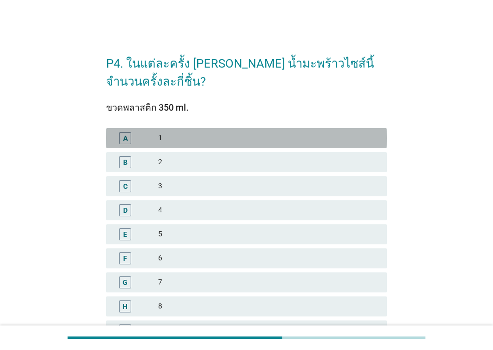
click at [242, 145] on div "A 1" at bounding box center [246, 138] width 281 height 20
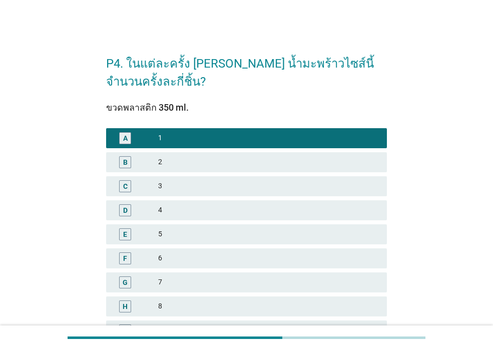
scroll to position [200, 0]
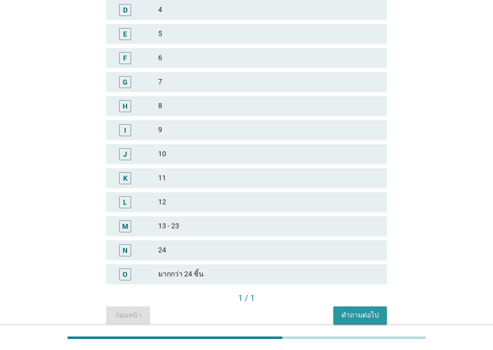
click at [339, 307] on button "คำถามต่อไป" at bounding box center [360, 315] width 54 height 18
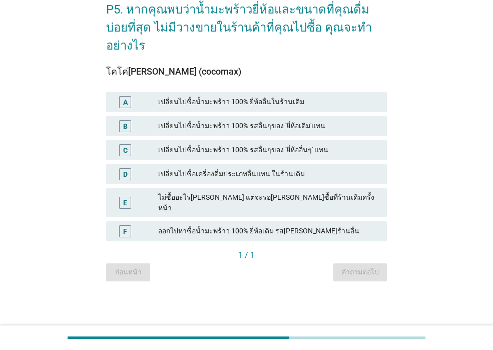
scroll to position [0, 0]
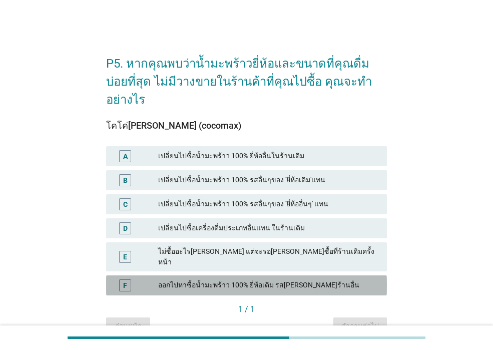
click at [294, 279] on div "ออกไปหาซื้อน้ำมะพร้าว 100% ยี่ห้อเดิม รส[PERSON_NAME]ร้านอื่น" at bounding box center [268, 285] width 221 height 12
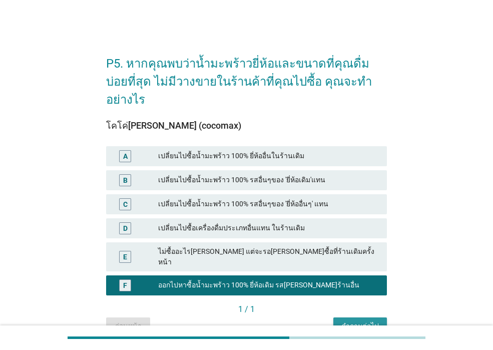
click at [344, 321] on div "คำถามต่อไป" at bounding box center [360, 326] width 38 height 11
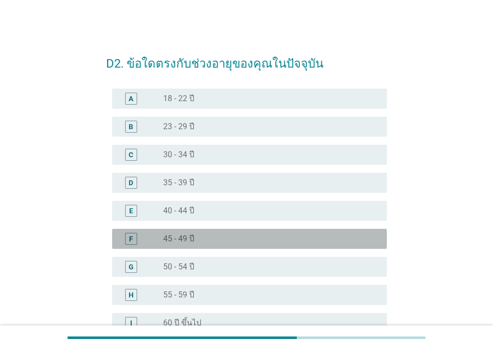
drag, startPoint x: 234, startPoint y: 233, endPoint x: 251, endPoint y: 244, distance: 19.9
click at [236, 233] on div "radio_button_unchecked 45 - 49 ปี" at bounding box center [271, 239] width 216 height 12
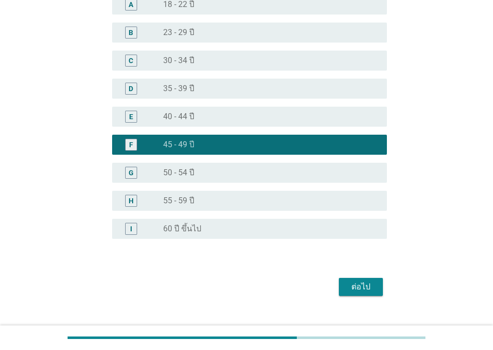
scroll to position [100, 0]
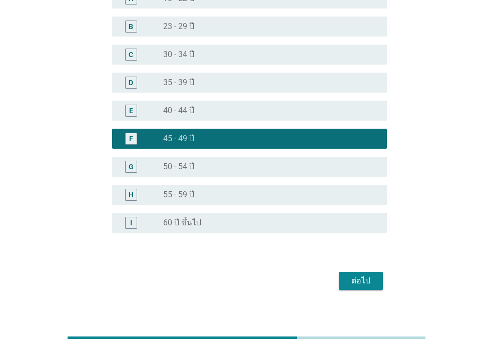
click at [370, 282] on div "ต่อไป" at bounding box center [361, 281] width 28 height 12
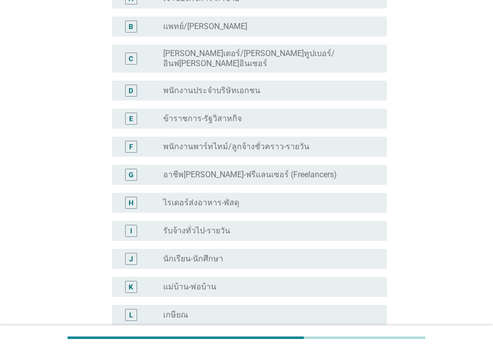
scroll to position [0, 0]
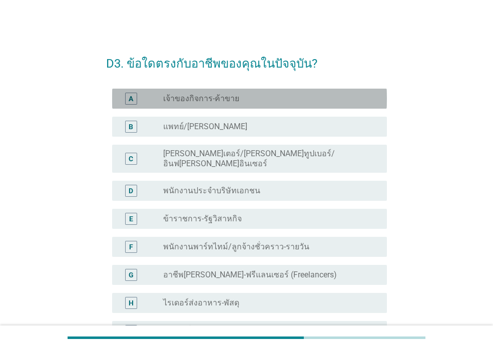
click at [232, 100] on label "เจ้าของกิจการ-ค้าขาย" at bounding box center [201, 99] width 76 height 10
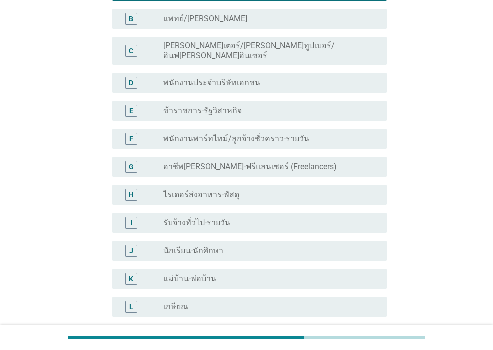
scroll to position [200, 0]
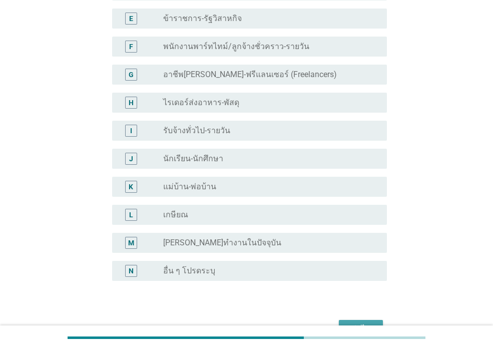
click at [364, 323] on div "ต่อไป" at bounding box center [361, 329] width 28 height 12
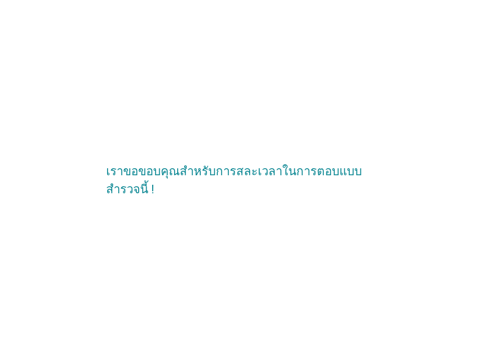
scroll to position [0, 0]
